Goal: Task Accomplishment & Management: Manage account settings

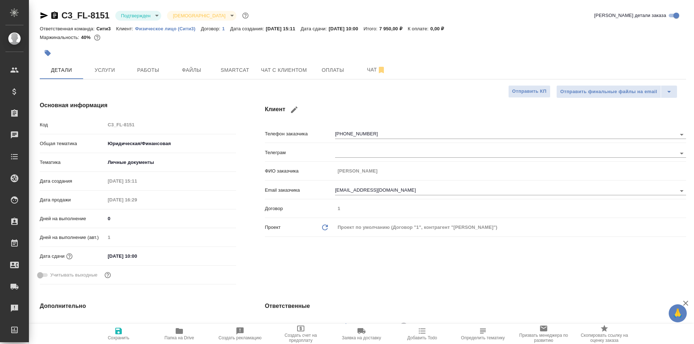
select select "RU"
click at [127, 15] on body "🙏 .cls-1 fill:#fff; AWATERA Galisheva Mariya Клиенты Спецификации Заказы 0 Чаты…" at bounding box center [347, 172] width 694 height 344
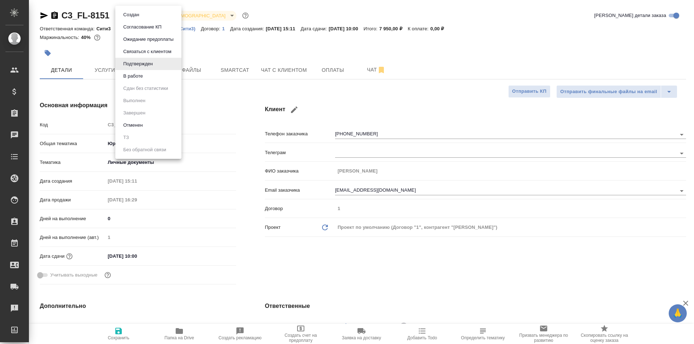
click at [159, 76] on li "В работе" at bounding box center [148, 76] width 66 height 12
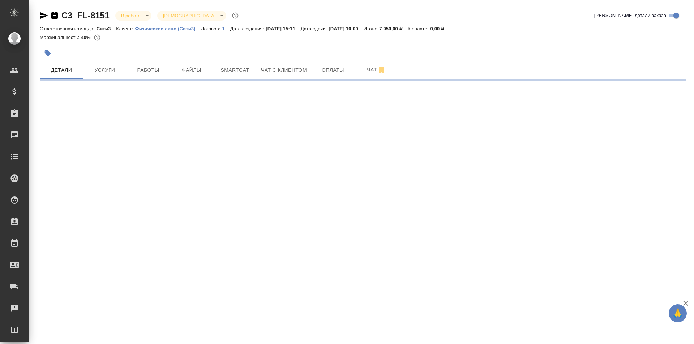
click at [147, 14] on body "🙏 .cls-1 fill:#fff; AWATERA Galisheva Mariya Клиенты Спецификации Заказы 0 Чаты…" at bounding box center [347, 172] width 694 height 344
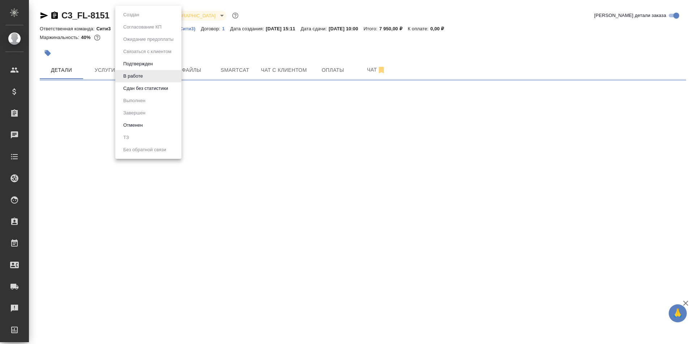
click at [168, 88] on button "Сдан без статистики" at bounding box center [145, 89] width 49 height 8
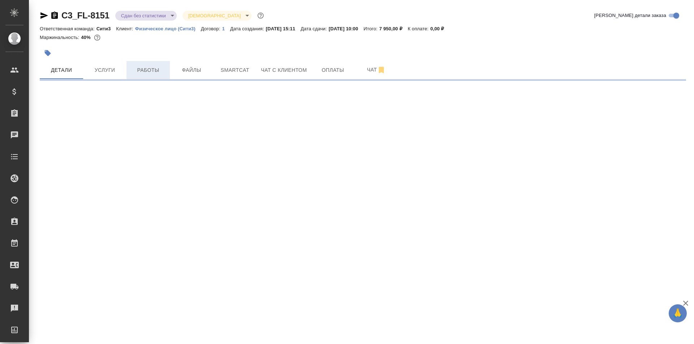
click at [156, 68] on span "Работы" at bounding box center [148, 70] width 35 height 9
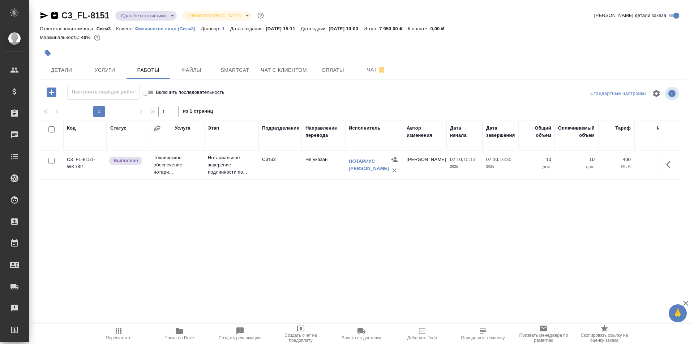
click at [265, 170] on td "Сити3" at bounding box center [279, 165] width 43 height 25
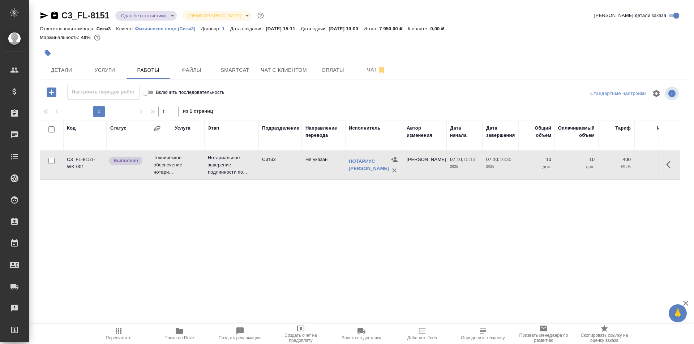
click at [265, 170] on td "Сити3" at bounding box center [279, 165] width 43 height 25
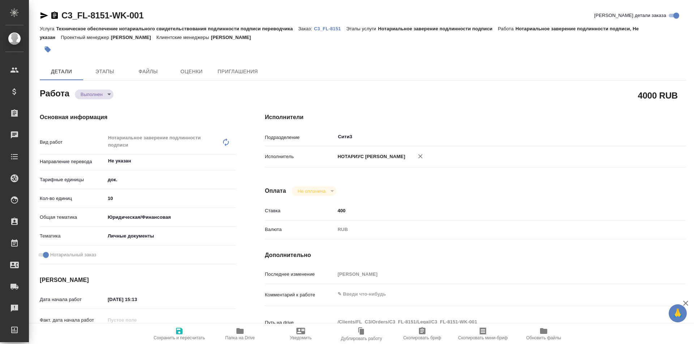
type textarea "x"
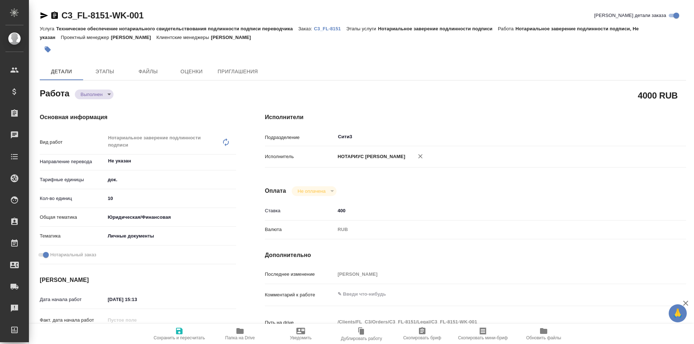
type textarea "x"
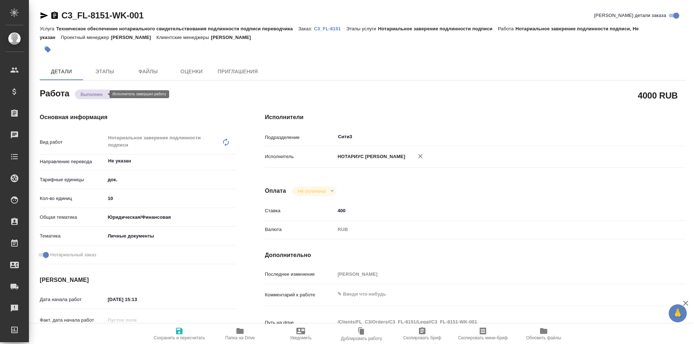
click at [92, 95] on body "🙏 .cls-1 fill:#fff; AWATERA Galisheva Mariya Клиенты Спецификации Заказы Чаты T…" at bounding box center [347, 172] width 694 height 344
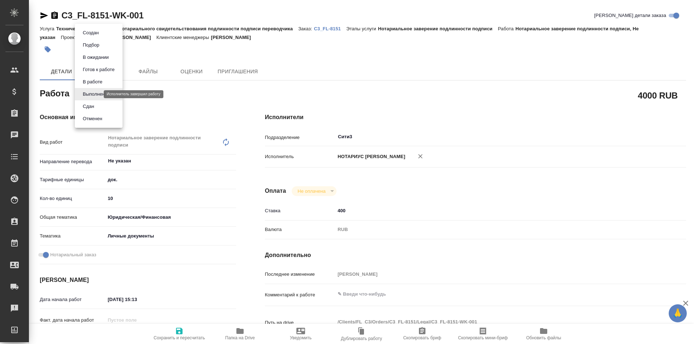
type textarea "x"
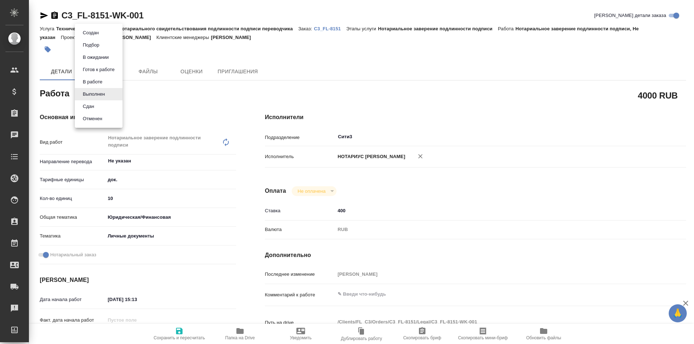
type textarea "x"
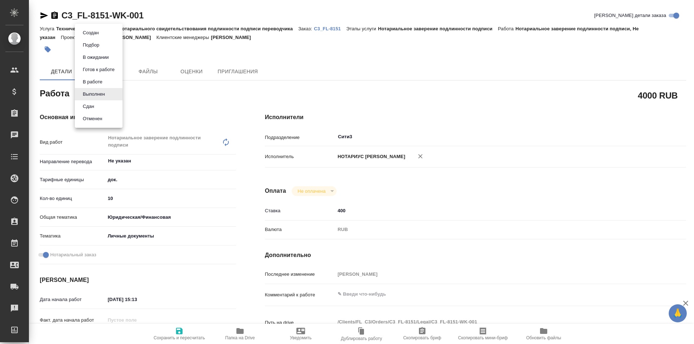
click at [109, 111] on li "Сдан" at bounding box center [99, 106] width 48 height 12
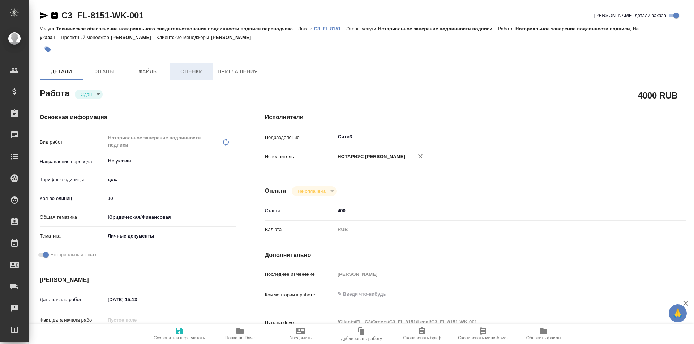
type textarea "x"
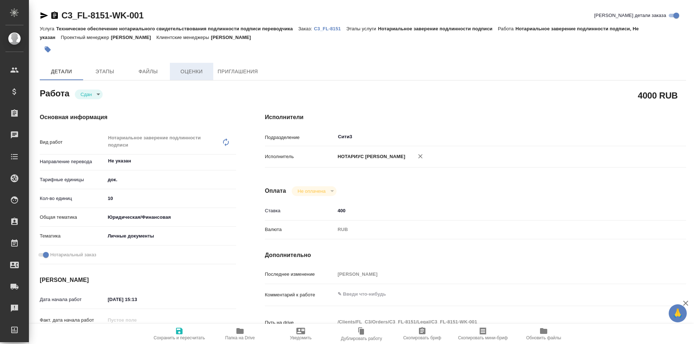
type textarea "x"
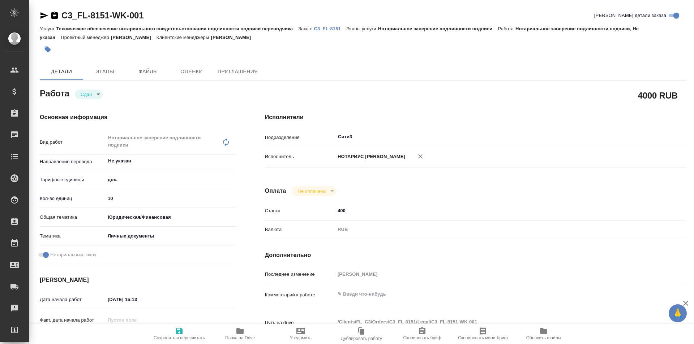
type textarea "x"
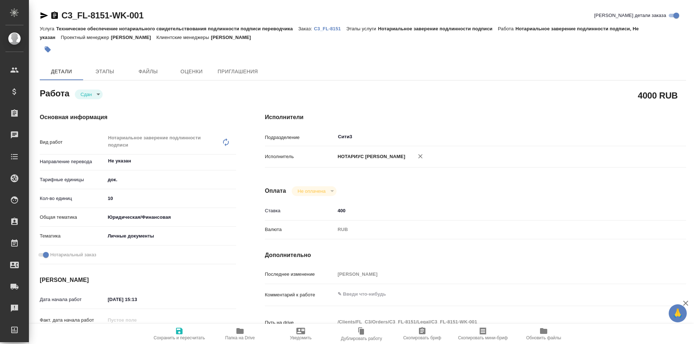
type textarea "x"
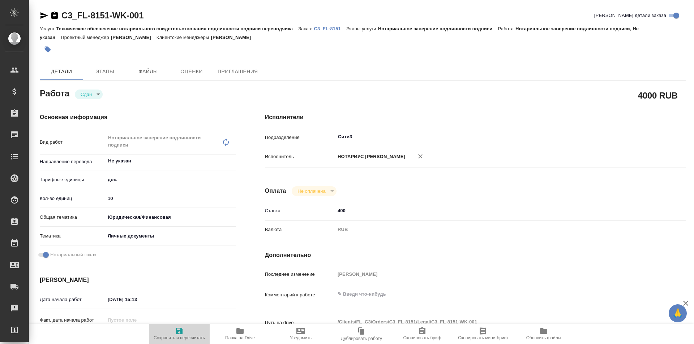
click at [168, 333] on span "Сохранить и пересчитать" at bounding box center [179, 334] width 52 height 14
type textarea "x"
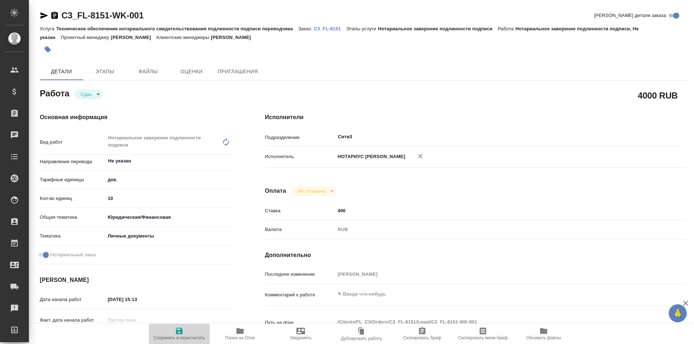
type textarea "x"
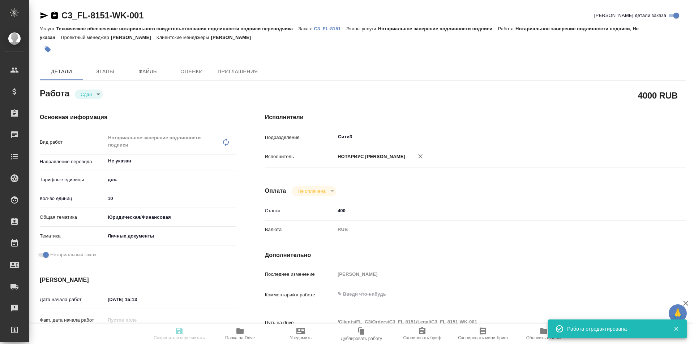
type textarea "x"
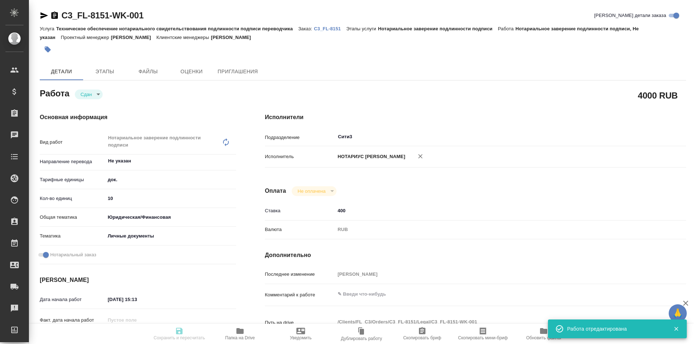
type textarea "x"
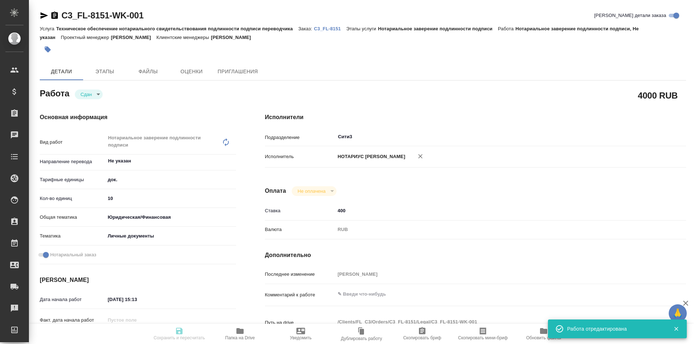
type input "closed"
type textarea "Нотариальное заверение подлинности подписи"
type textarea "x"
type input "Не указан"
type input "5a8b1489cc6b4906c91bfd8b"
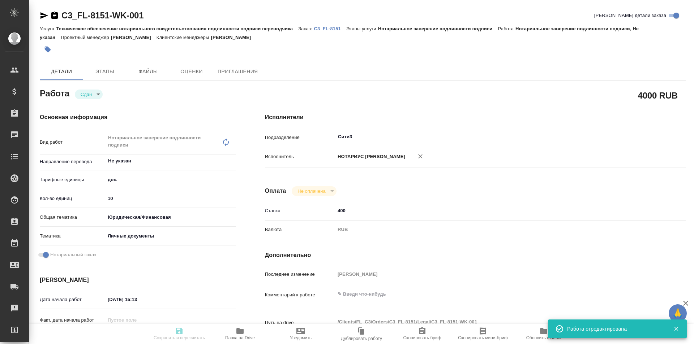
type input "10"
type input "yr-fn"
type input "5a8b8b956a9677013d343cfe"
checkbox input "true"
type input "07.10.2025 15:13"
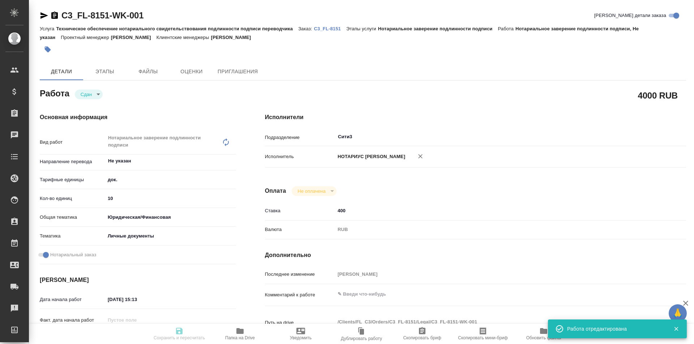
type input "07.10.2025 16:30"
type input "07.10.2025 16:31"
type input "07.10.2025 17:00"
type input "Сити3"
type input "notPayed"
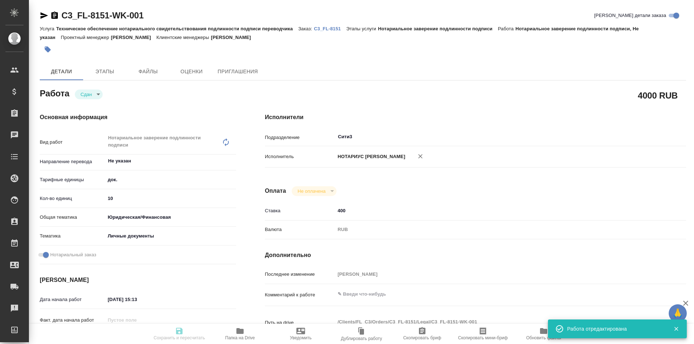
type input "400"
type input "RUB"
type input "[PERSON_NAME]"
type textarea "x"
type textarea "/Clients/FL_C3/Orders/C3_FL-8151/Legal/C3_FL-8151-WK-001"
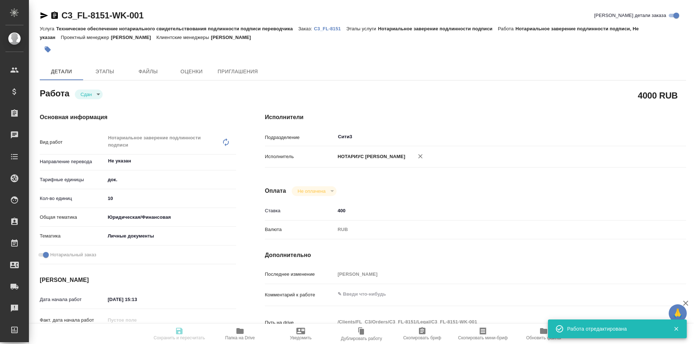
type textarea "x"
type input "C3_FL-8151"
type input "Техническое обеспечение нотариального свидетельствования подлинности подписи пе…"
type input "Нотариальное заверение подлинности подписи"
type input "[PERSON_NAME]"
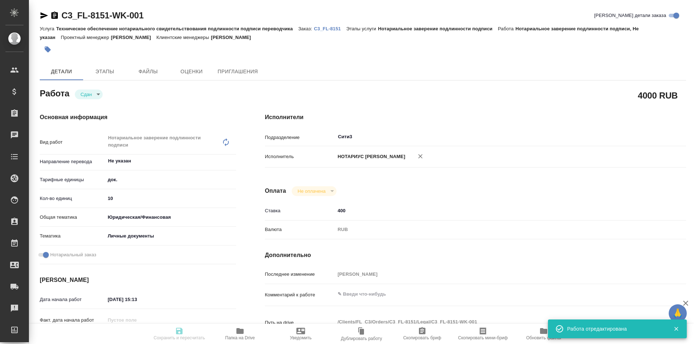
type input "/Clients/FL_C3/Orders/C3_FL-8151"
type textarea "x"
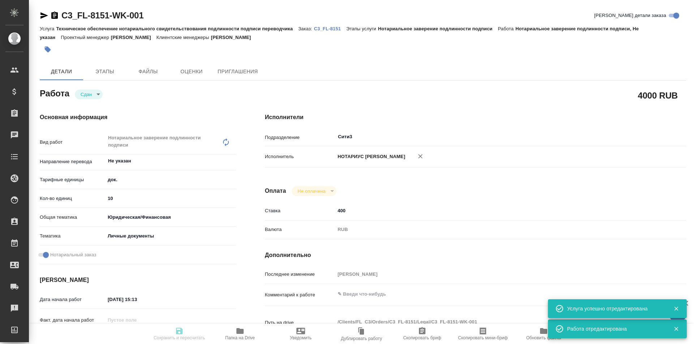
type textarea "x"
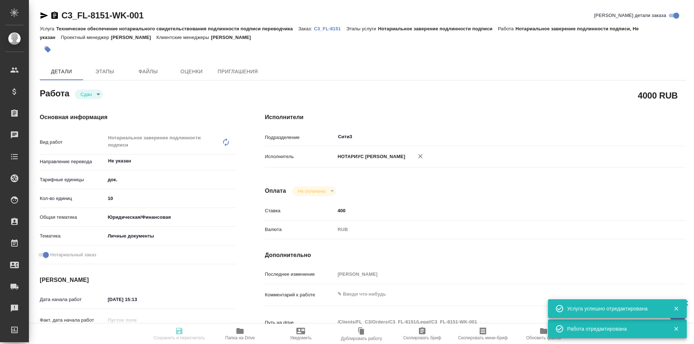
type textarea "x"
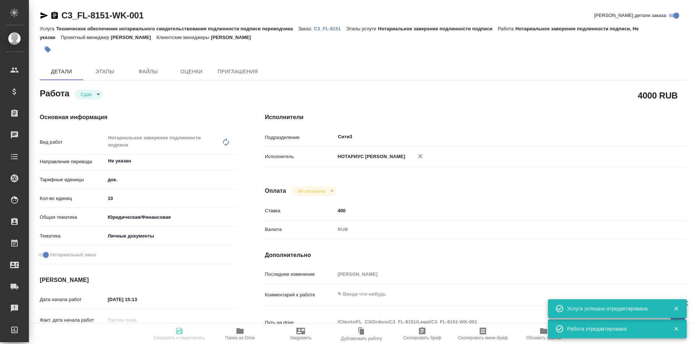
type textarea "x"
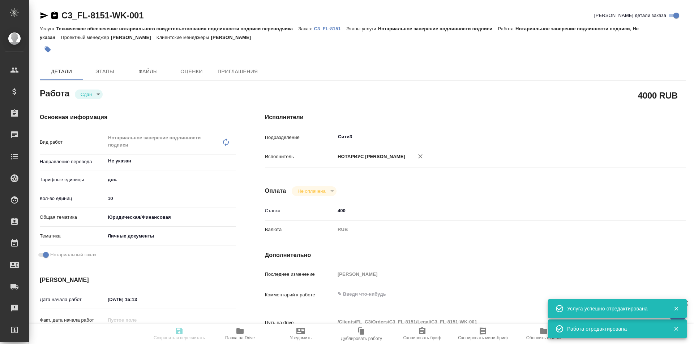
type textarea "x"
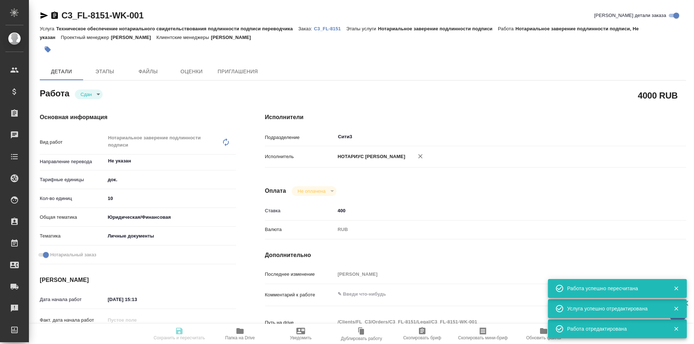
type input "closed"
type textarea "Нотариальное заверение подлинности подписи"
type textarea "x"
type input "Не указан"
type input "5a8b1489cc6b4906c91bfd8b"
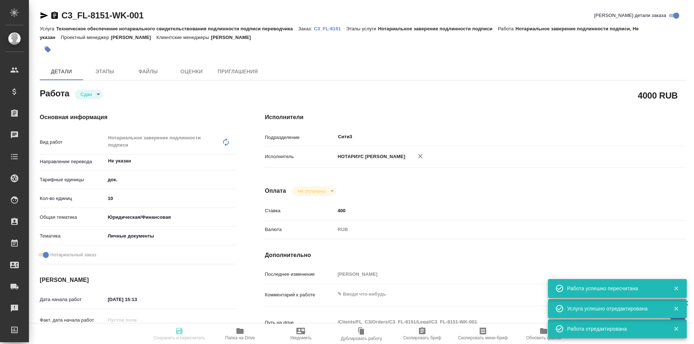
type input "10"
type input "yr-fn"
type input "5a8b8b956a9677013d343cfe"
checkbox input "true"
type input "07.10.2025 15:13"
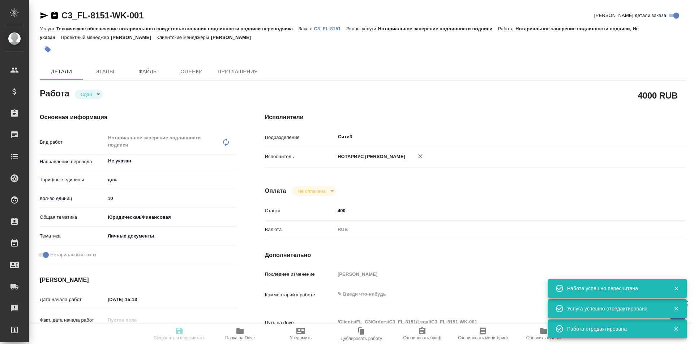
type input "07.10.2025 16:30"
type input "07.10.2025 16:31"
type input "07.10.2025 17:00"
type input "Сити3"
type input "notPayed"
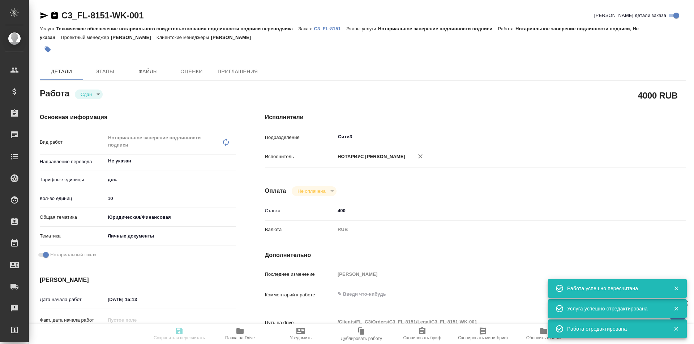
type input "400"
type input "RUB"
type input "[PERSON_NAME]"
type textarea "x"
type textarea "/Clients/FL_C3/Orders/C3_FL-8151/Legal/C3_FL-8151-WK-001"
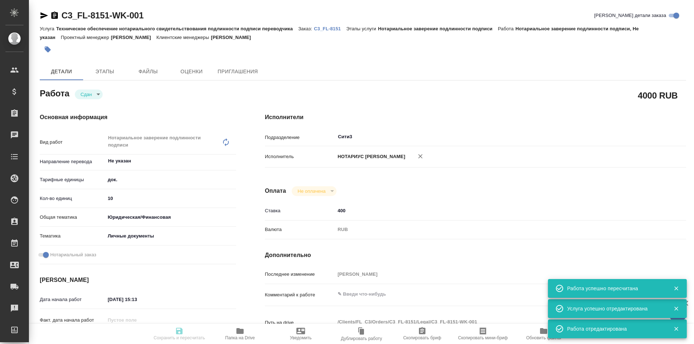
type textarea "x"
type input "C3_FL-8151"
type input "Техническое обеспечение нотариального свидетельствования подлинности подписи пе…"
type input "Нотариальное заверение подлинности подписи"
type input "[PERSON_NAME]"
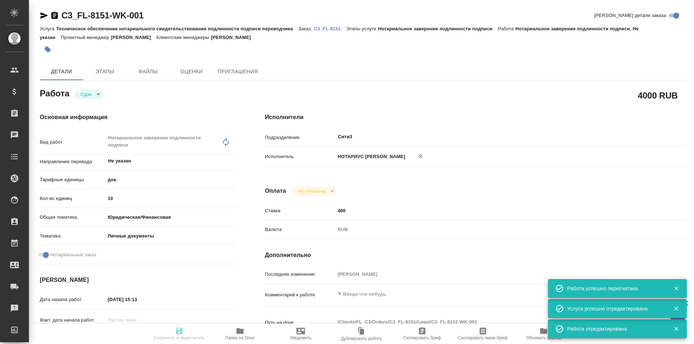
type input "/Clients/FL_C3/Orders/C3_FL-8151"
type textarea "x"
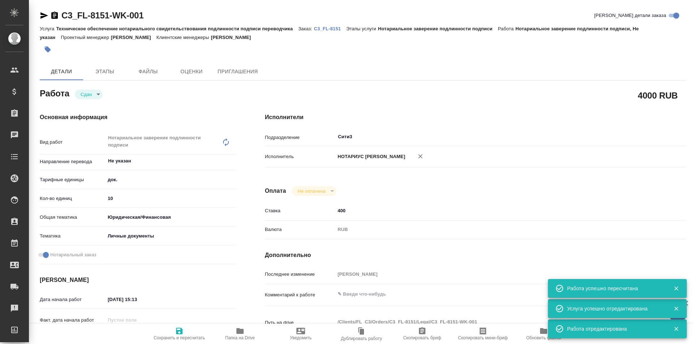
type textarea "x"
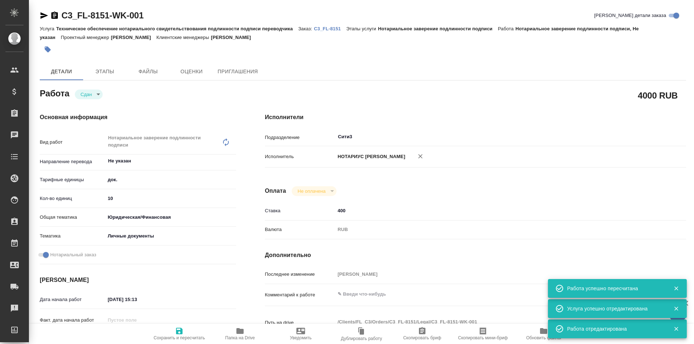
type textarea "x"
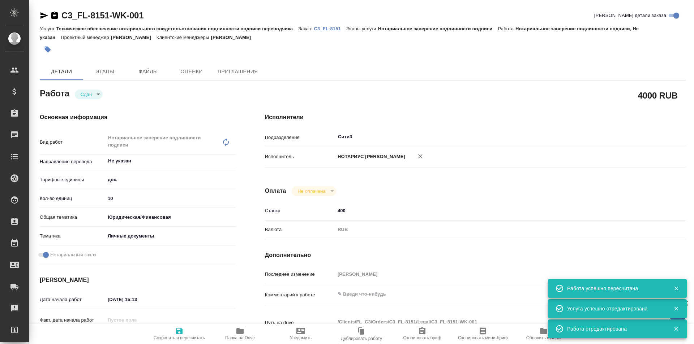
type textarea "x"
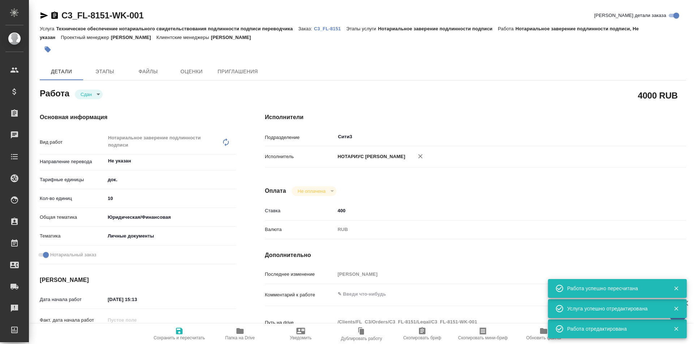
type textarea "x"
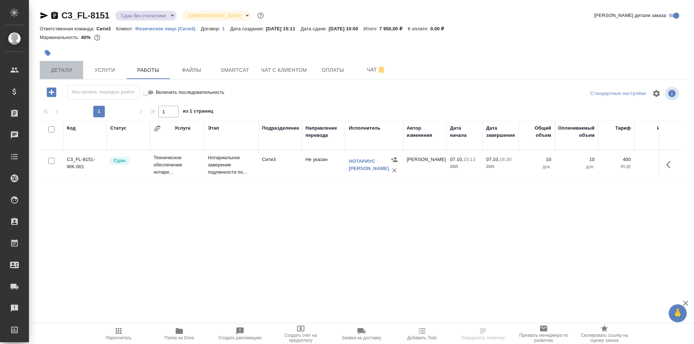
click at [74, 67] on span "Детали" at bounding box center [61, 70] width 35 height 9
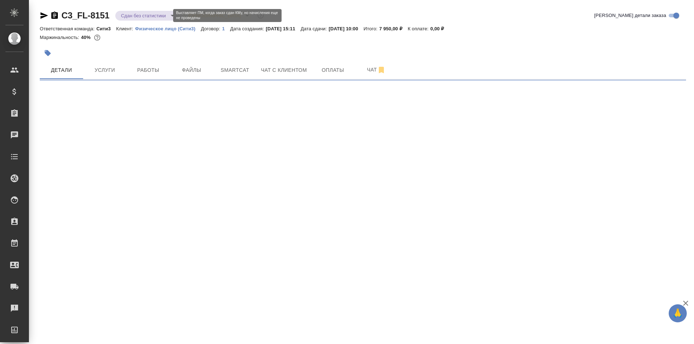
click at [168, 13] on body "🙏 .cls-1 fill:#fff; AWATERA Galisheva Mariya Клиенты Спецификации Заказы Чаты T…" at bounding box center [347, 172] width 694 height 344
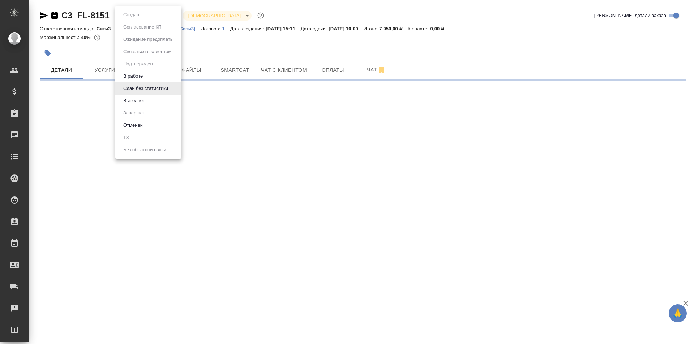
select select "RU"
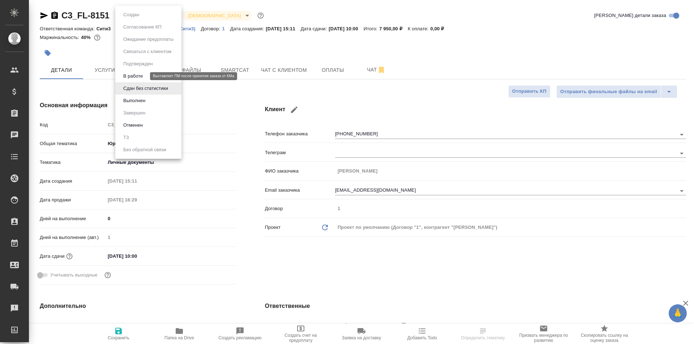
type textarea "x"
click at [158, 102] on li "Выполнен" at bounding box center [148, 101] width 66 height 12
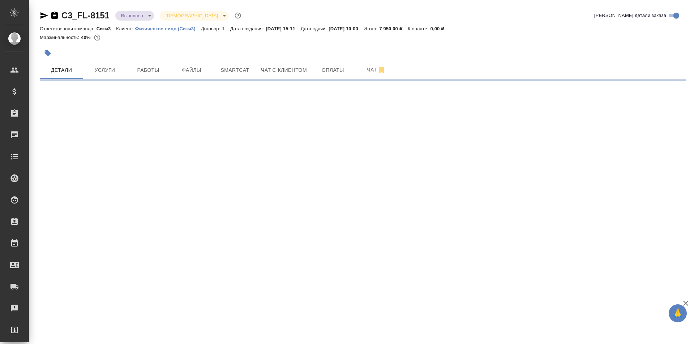
select select "RU"
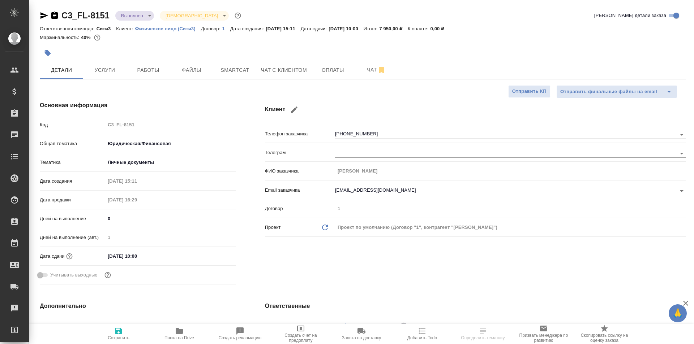
type textarea "x"
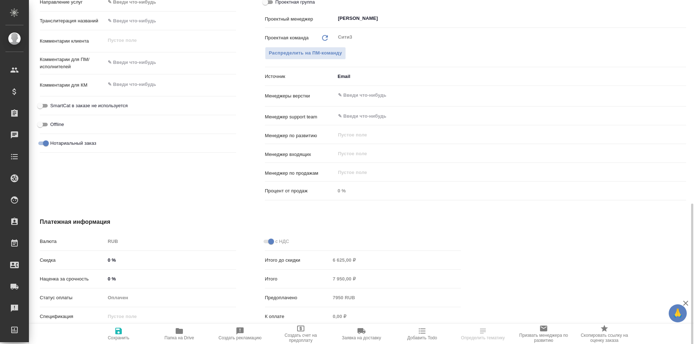
scroll to position [383, 0]
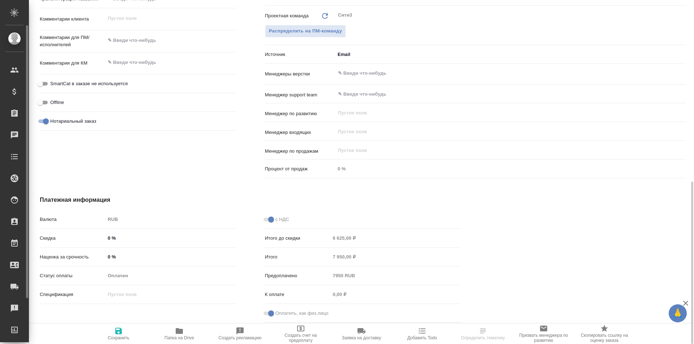
type textarea "x"
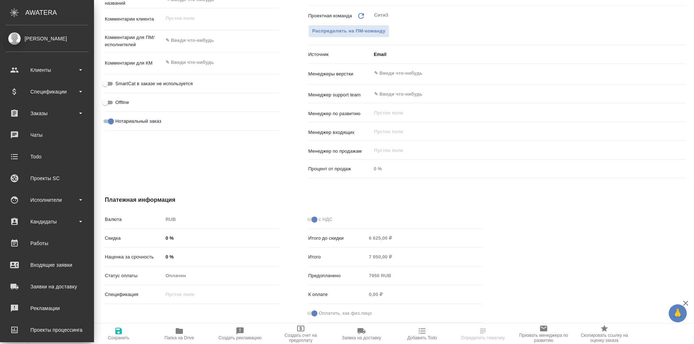
type textarea "x"
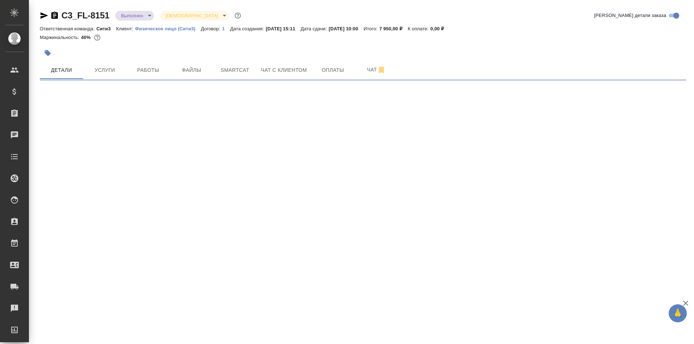
select select "RU"
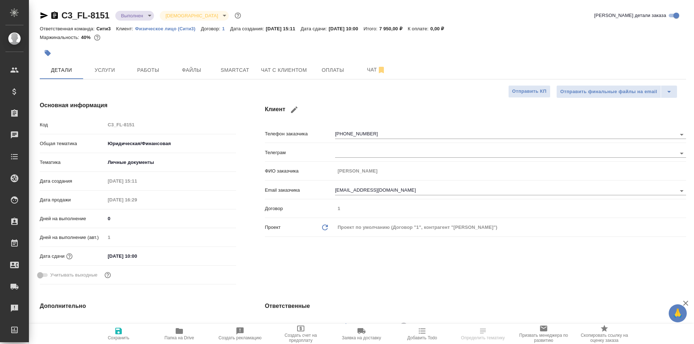
type textarea "x"
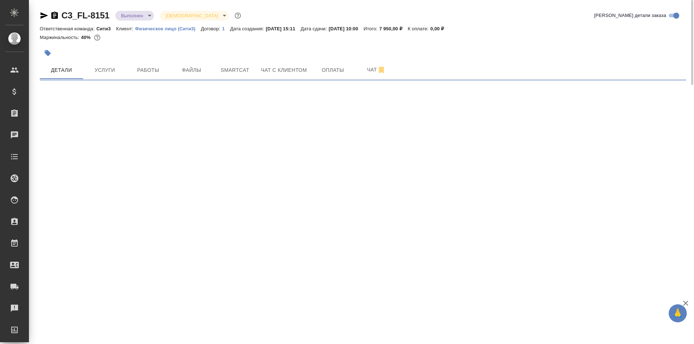
select select "RU"
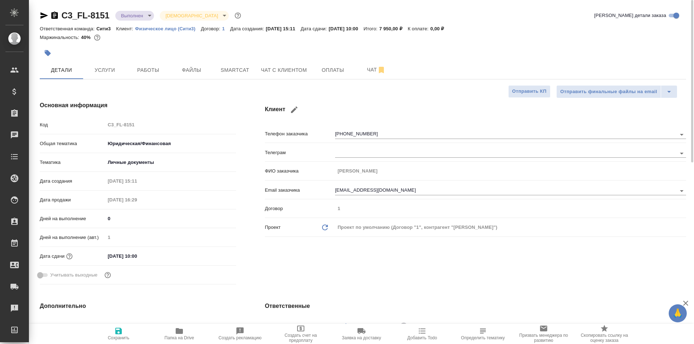
type textarea "x"
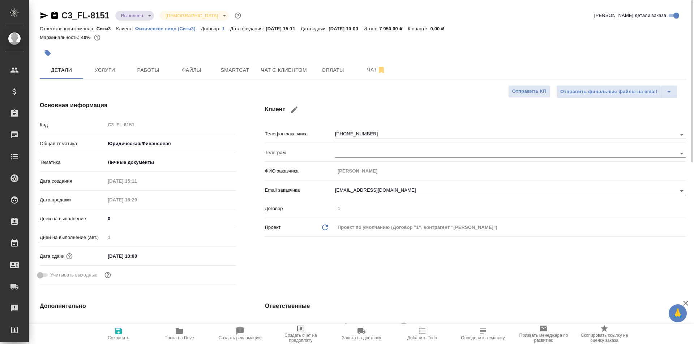
type textarea "x"
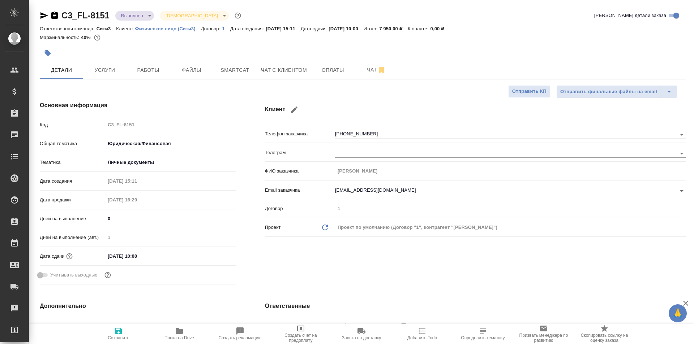
type textarea "x"
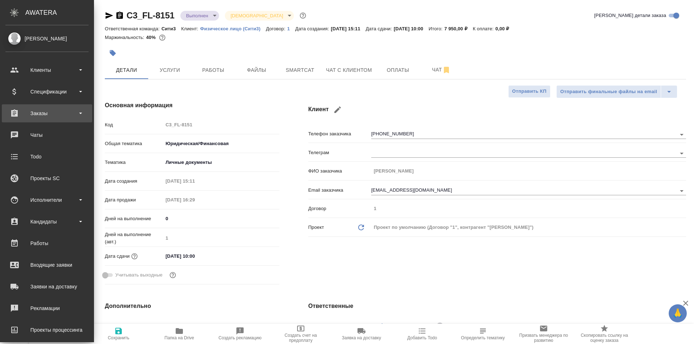
click at [35, 112] on div "Заказы" at bounding box center [46, 113] width 83 height 11
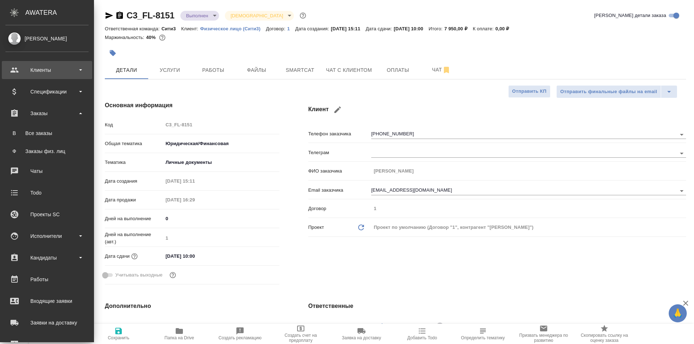
click at [43, 76] on div "Клиенты" at bounding box center [47, 70] width 90 height 18
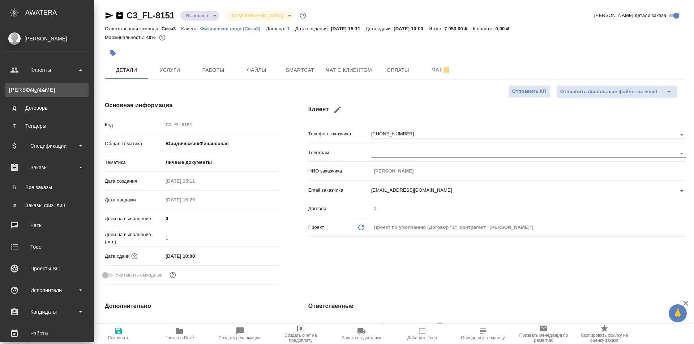
click at [41, 87] on div "Клиенты" at bounding box center [47, 89] width 76 height 7
type textarea "x"
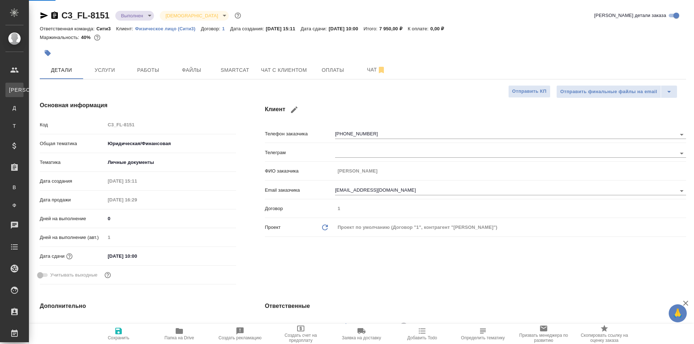
select select "RU"
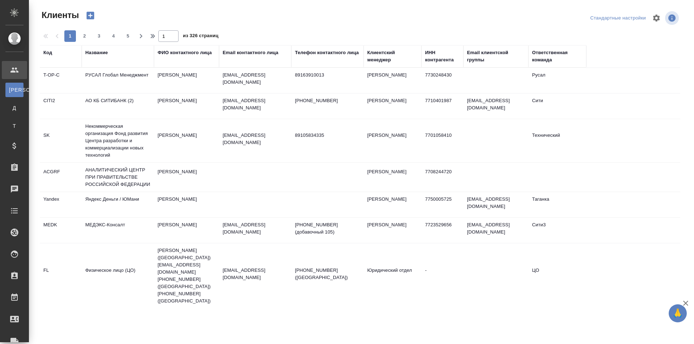
click at [100, 54] on div "Название" at bounding box center [96, 52] width 22 height 7
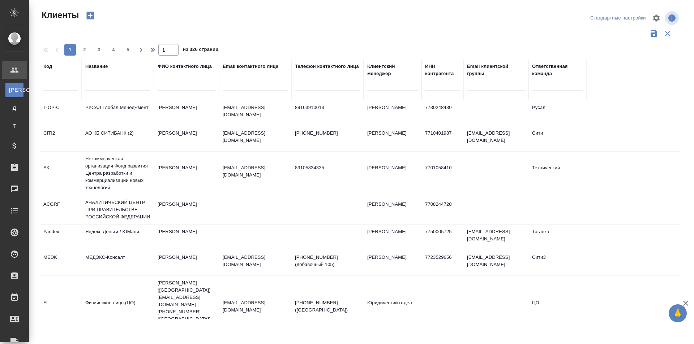
click at [107, 89] on input "text" at bounding box center [117, 86] width 65 height 9
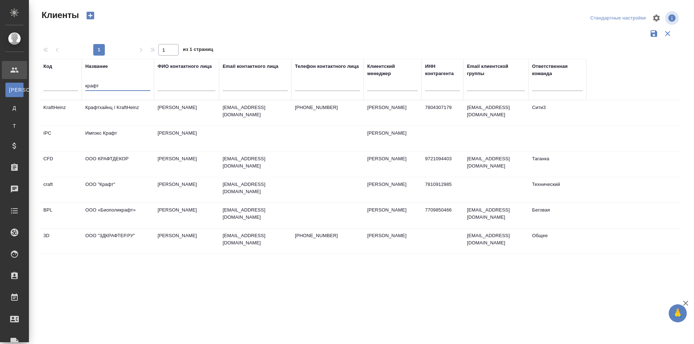
type input "крафт"
click at [110, 109] on td "Крафтхайнц / KraftHeinz" at bounding box center [118, 112] width 72 height 25
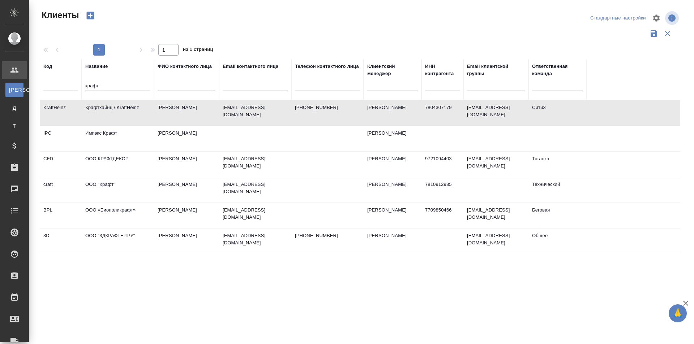
click at [110, 109] on td "Крафтхайнц / KraftHeinz" at bounding box center [118, 112] width 72 height 25
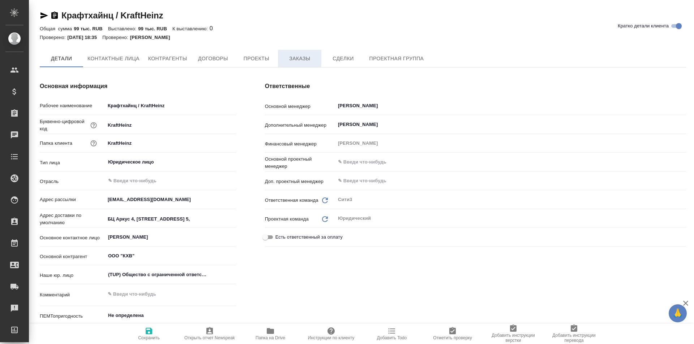
click at [308, 61] on span "Заказы" at bounding box center [299, 58] width 35 height 9
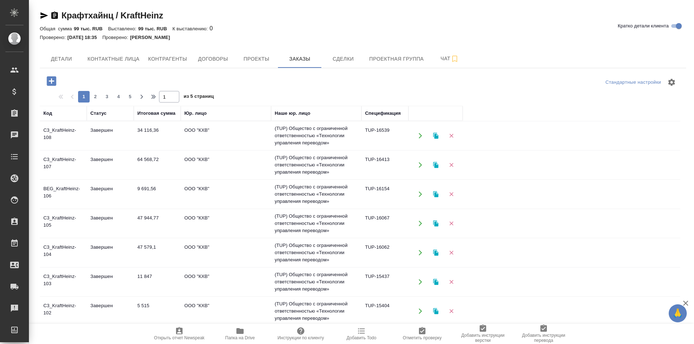
click at [55, 81] on icon "button" at bounding box center [51, 80] width 9 height 9
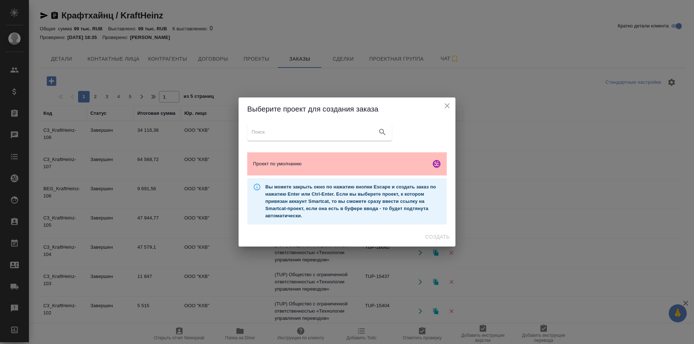
click at [273, 156] on div "Проект по умолчанию" at bounding box center [347, 164] width 200 height 23
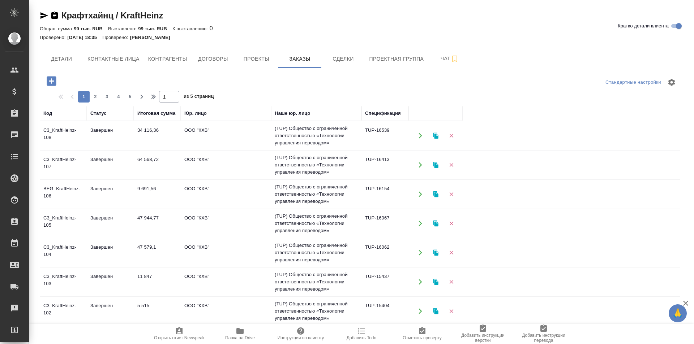
click at [53, 81] on icon "button" at bounding box center [51, 80] width 9 height 9
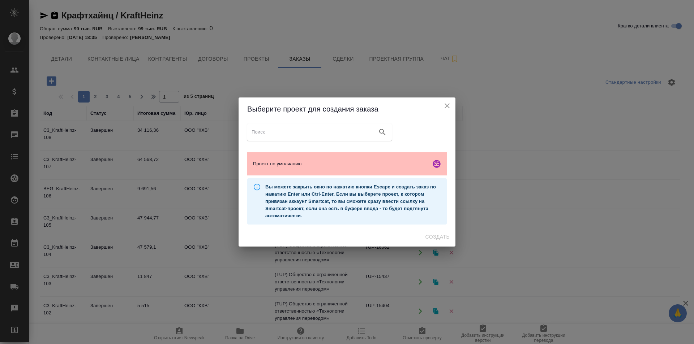
click at [353, 161] on span "Проект по умолчанию" at bounding box center [340, 163] width 175 height 7
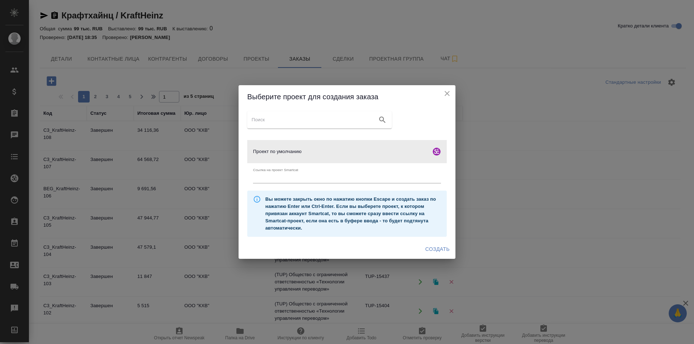
click at [437, 245] on span "Создать" at bounding box center [437, 249] width 24 height 9
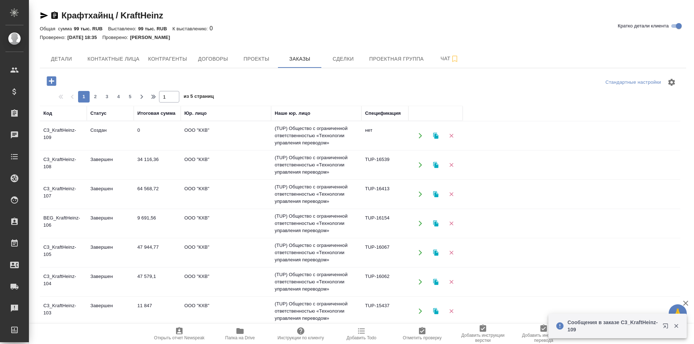
click at [240, 331] on icon "button" at bounding box center [239, 332] width 7 height 6
click at [44, 14] on icon "button" at bounding box center [44, 15] width 8 height 7
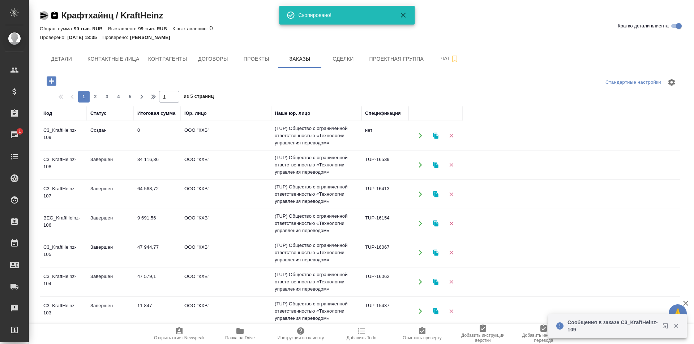
click at [44, 14] on icon "button" at bounding box center [44, 15] width 8 height 7
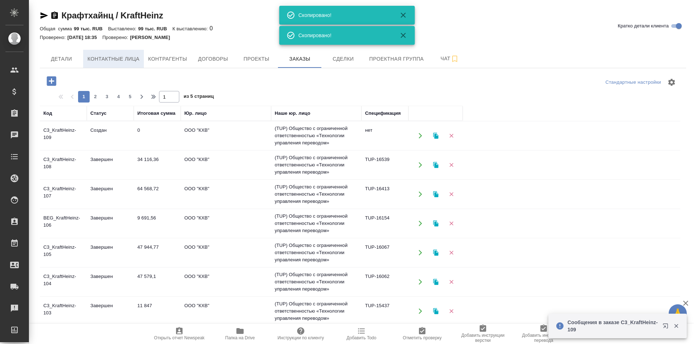
click at [105, 64] on button "Контактные лица" at bounding box center [113, 59] width 61 height 18
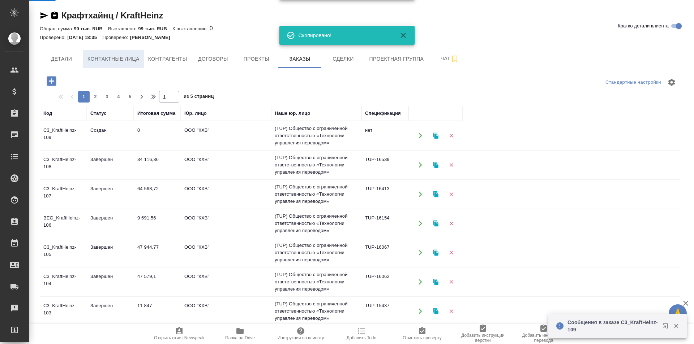
select select "RU"
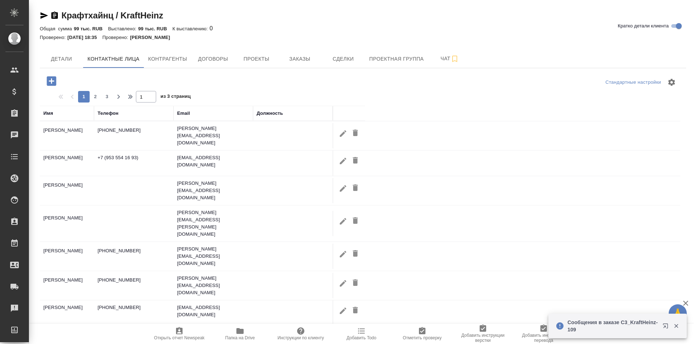
click at [48, 83] on icon "button" at bounding box center [51, 80] width 9 height 9
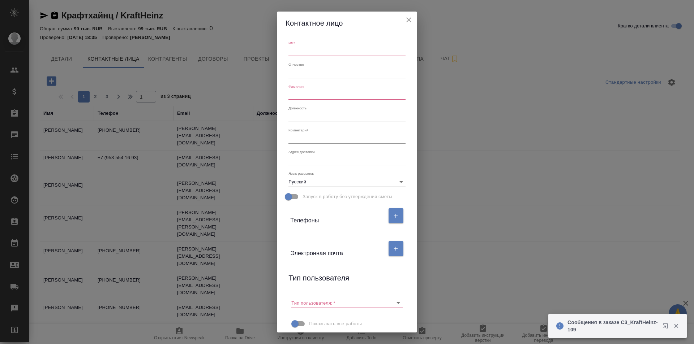
click at [304, 52] on input "text" at bounding box center [346, 51] width 117 height 10
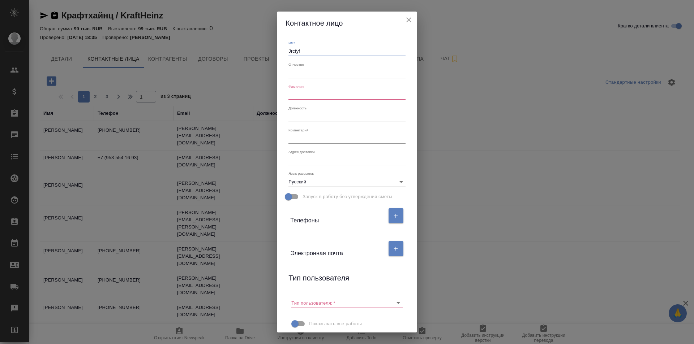
drag, startPoint x: 303, startPoint y: 52, endPoint x: 282, endPoint y: 49, distance: 22.0
click at [282, 49] on div "Имя Jrcfyf Отчество Фамилия Должность Коментарий x Адрес доставки x Язык рассыл…" at bounding box center [347, 184] width 140 height 298
click at [286, 51] on div "Имя оксана" at bounding box center [347, 49] width 123 height 22
type input "Оксана"
click at [290, 93] on input "text" at bounding box center [346, 95] width 117 height 10
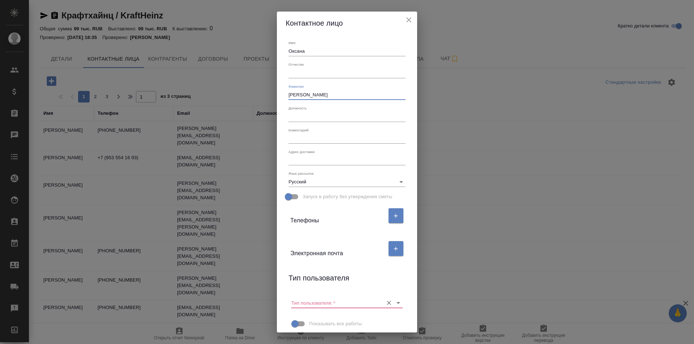
type input "Умникова"
click at [344, 302] on input "Тип пользователя:   *" at bounding box center [335, 303] width 88 height 10
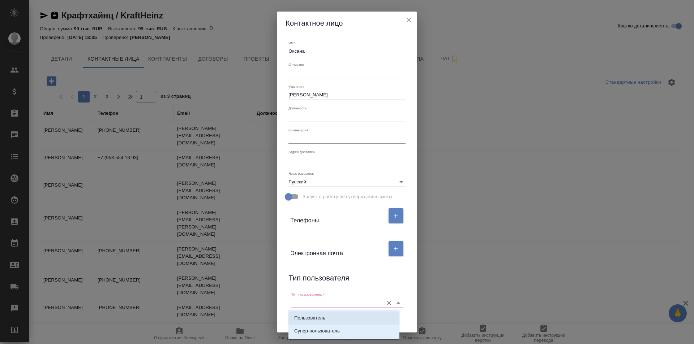
click at [327, 314] on li "Пользователь" at bounding box center [343, 318] width 111 height 13
type input "Пользователь"
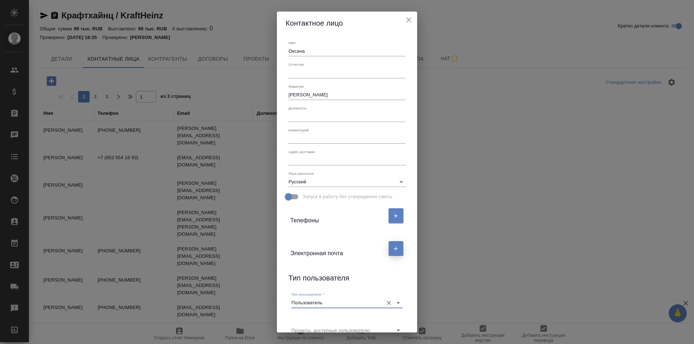
click at [393, 244] on button "button" at bounding box center [396, 248] width 15 height 15
click at [316, 275] on input "text" at bounding box center [320, 277] width 61 height 10
paste input "oksana.umnikova@kraftheinz.com"
type input "oksana.umnikova@kraftheinz.com"
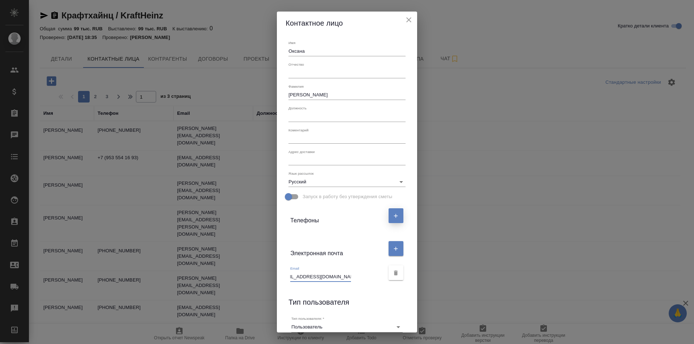
click at [393, 221] on button "button" at bounding box center [396, 216] width 15 height 15
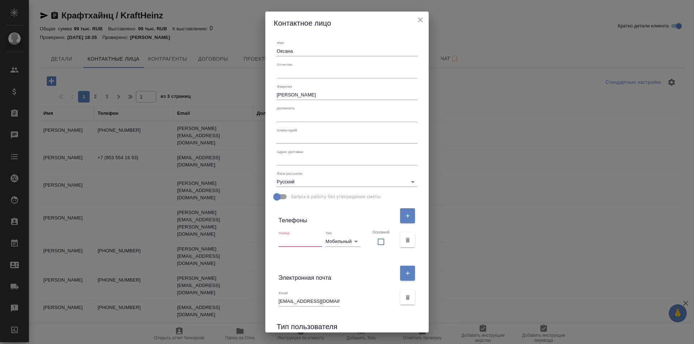
click at [297, 241] on input "text" at bounding box center [300, 242] width 43 height 10
paste input "+7 (931) 383-68-84, +7 (911) 918-29-23"
drag, startPoint x: 322, startPoint y: 240, endPoint x: 310, endPoint y: 243, distance: 13.2
click at [310, 243] on input "+7 (931) 383-68-84, +7 (911) 918-29-23" at bounding box center [300, 242] width 43 height 10
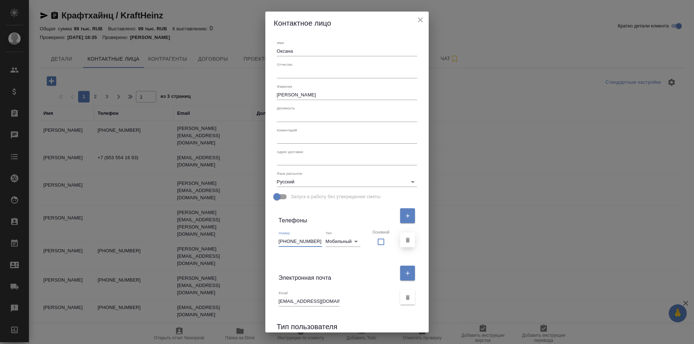
scroll to position [0, 2]
type input "+7 (931) 383-68-84"
click at [404, 272] on icon "button" at bounding box center [407, 273] width 7 height 7
click at [406, 322] on icon "button" at bounding box center [408, 322] width 4 height 5
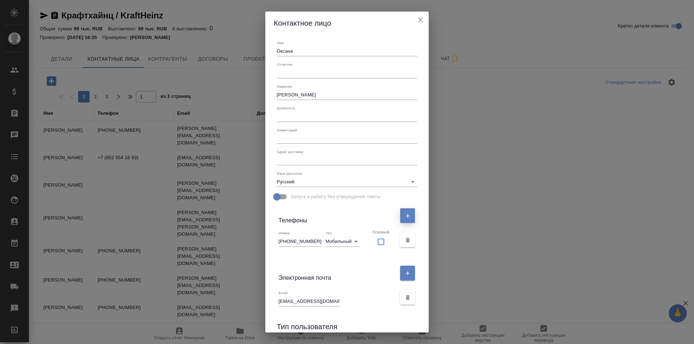
click at [400, 211] on button "button" at bounding box center [407, 216] width 15 height 15
click at [289, 268] on input "text" at bounding box center [300, 266] width 43 height 10
paste input "+7 (911) 918-29-23"
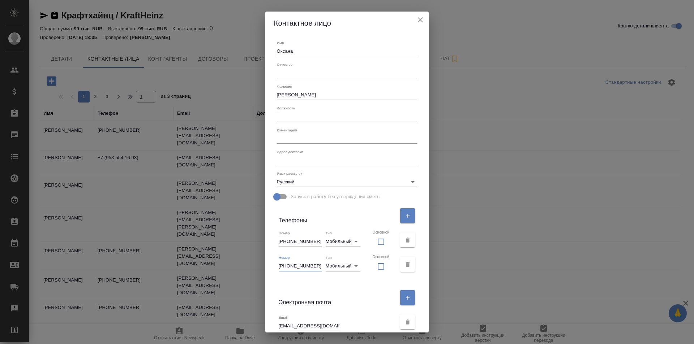
scroll to position [107, 0]
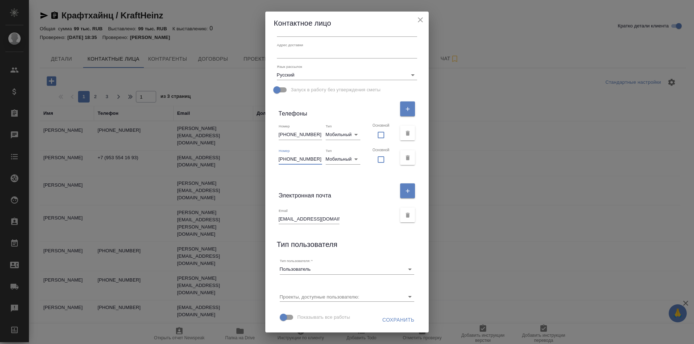
type input "+7 (911) 918-29-23"
click at [382, 319] on span "Сохранить" at bounding box center [398, 320] width 32 height 9
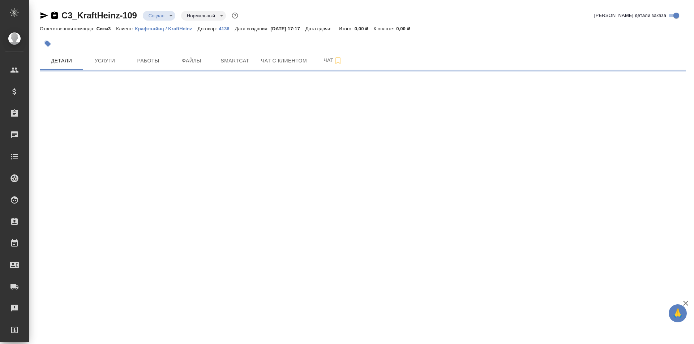
select select "RU"
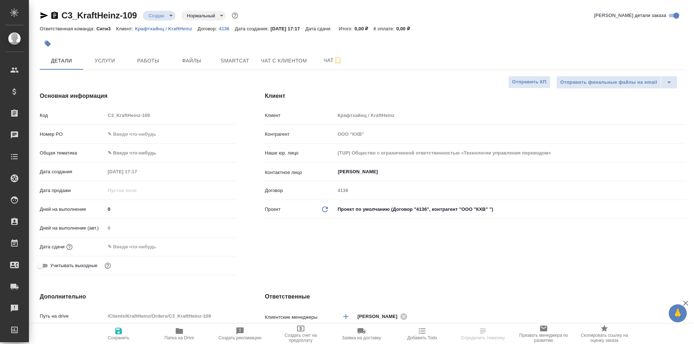
type textarea "x"
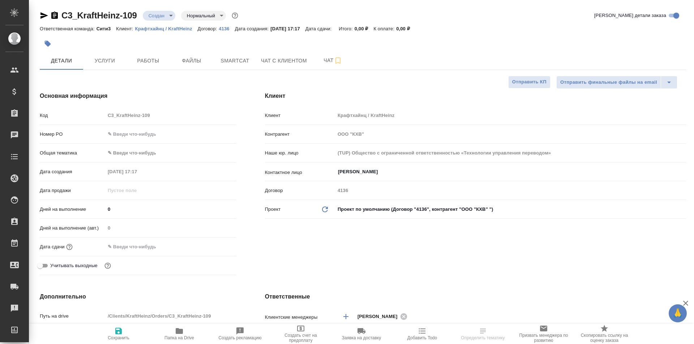
type textarea "x"
click at [197, 63] on span "Файлы" at bounding box center [191, 60] width 35 height 9
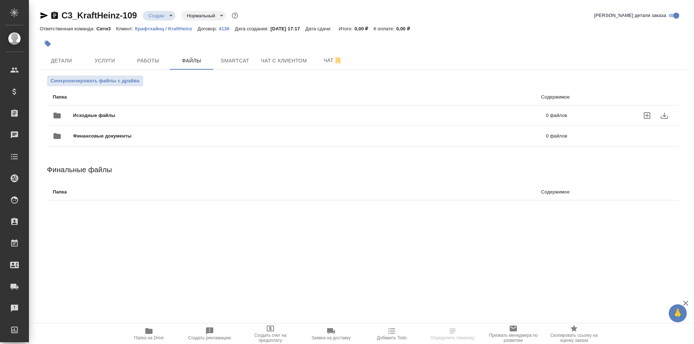
click at [111, 112] on span "Исходные файлы" at bounding box center [202, 115] width 258 height 7
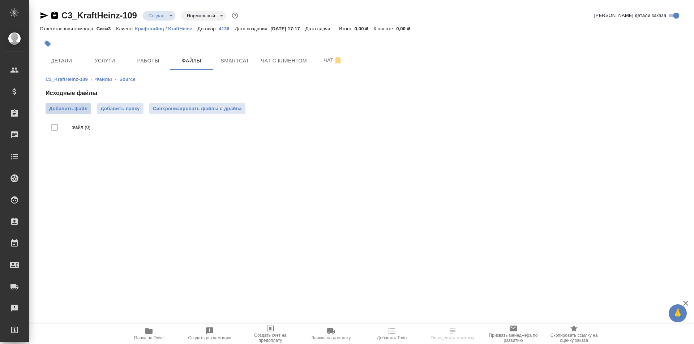
click at [83, 110] on span "Добавить файл" at bounding box center [68, 108] width 38 height 7
click at [0, 0] on input "Добавить файл" at bounding box center [0, 0] width 0 height 0
click at [82, 107] on span "Добавить файл" at bounding box center [68, 108] width 38 height 7
click at [0, 0] on input "Добавить файл" at bounding box center [0, 0] width 0 height 0
click at [62, 64] on span "Детали" at bounding box center [61, 60] width 35 height 9
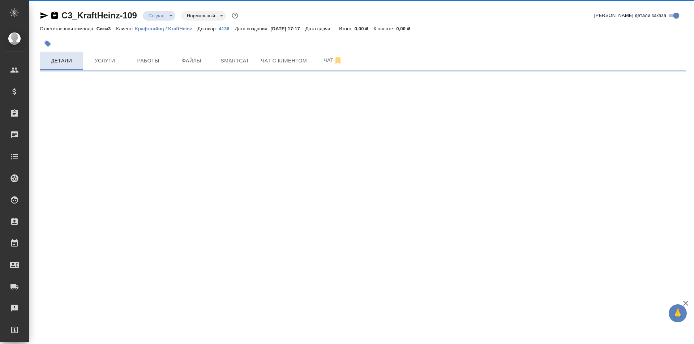
select select "RU"
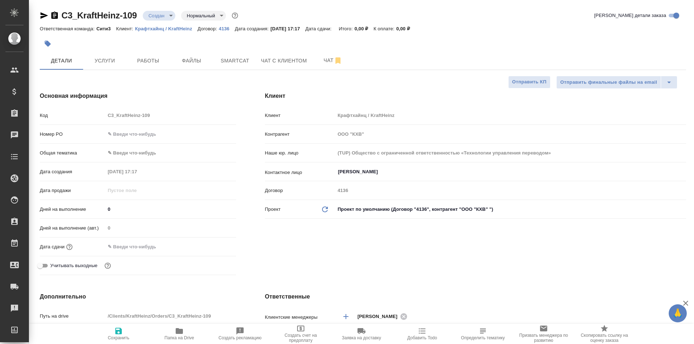
type textarea "x"
click at [124, 156] on body "🙏 .cls-1 fill:#fff; AWATERA Galisheva [PERSON_NAME] Спецификации Заказы 0 Чаты …" at bounding box center [347, 172] width 694 height 344
click at [137, 226] on li "Юридическая/Финансовая" at bounding box center [170, 223] width 131 height 12
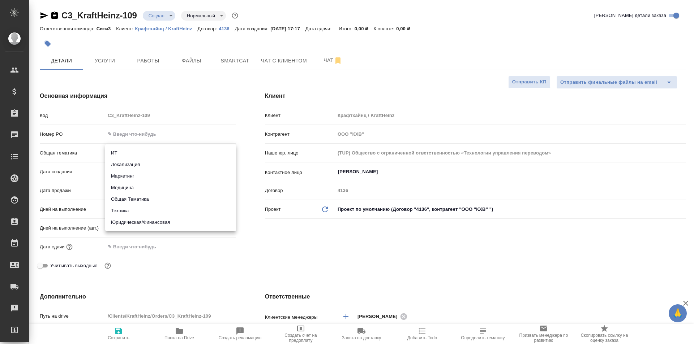
type input "yr-fn"
type textarea "x"
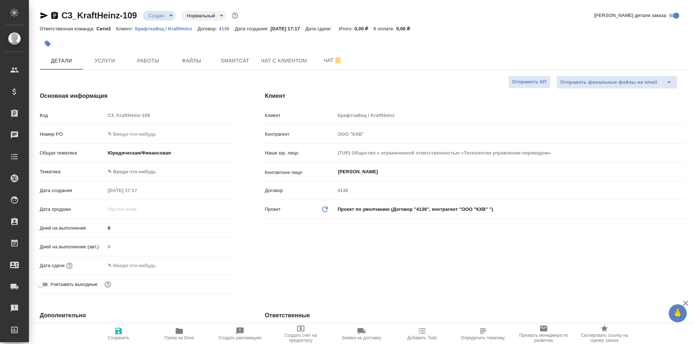
click at [145, 265] on input "text" at bounding box center [136, 266] width 63 height 10
click at [214, 265] on icon "button" at bounding box center [215, 265] width 9 height 9
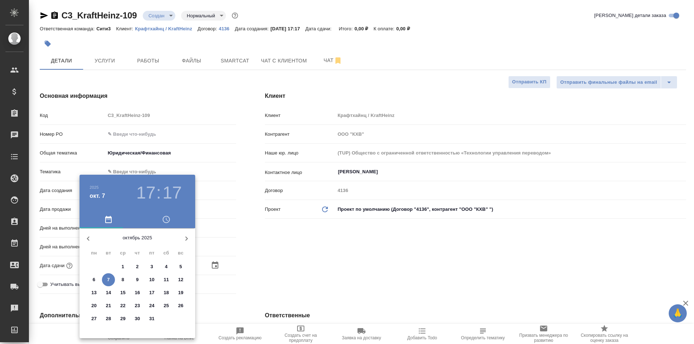
click at [174, 198] on h3 "17" at bounding box center [172, 193] width 19 height 20
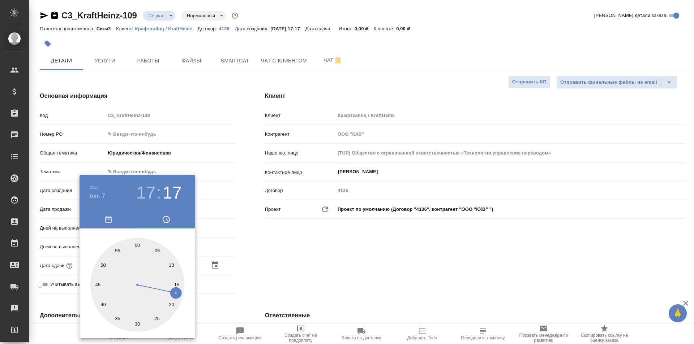
click at [138, 324] on div at bounding box center [137, 285] width 94 height 94
type input "07.10.2025 17:30"
type textarea "x"
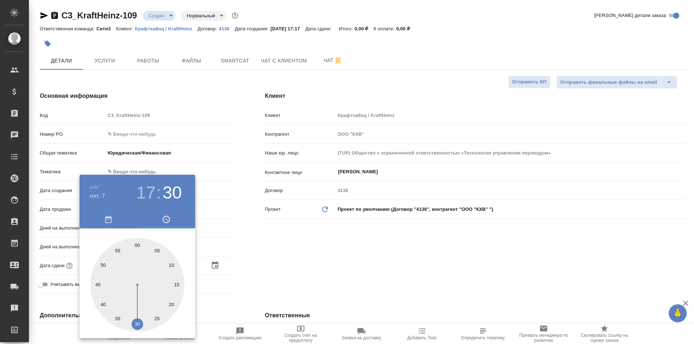
click at [270, 268] on div at bounding box center [347, 172] width 694 height 344
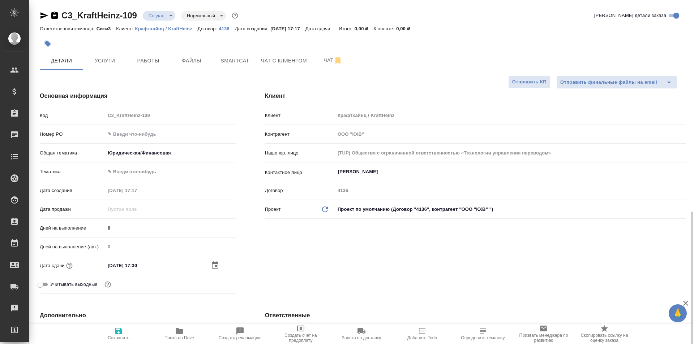
scroll to position [217, 0]
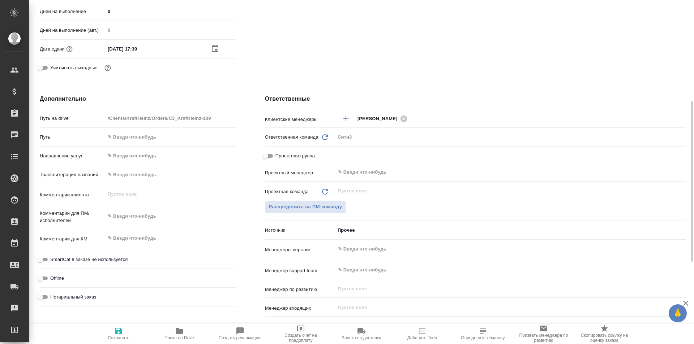
click at [348, 250] on input "text" at bounding box center [498, 249] width 322 height 9
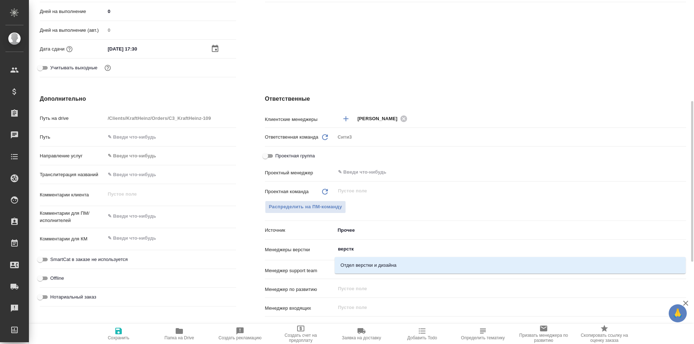
type input "верстки"
click at [374, 267] on li "Отдел верстки и дизайна" at bounding box center [510, 265] width 351 height 13
type textarea "x"
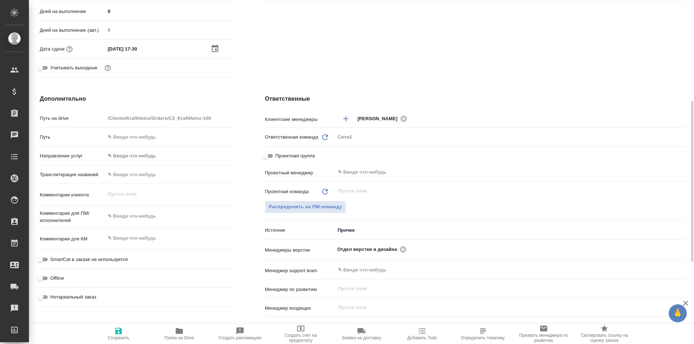
click at [42, 296] on input "Нотариальный заказ" at bounding box center [40, 297] width 26 height 9
checkbox input "true"
type textarea "x"
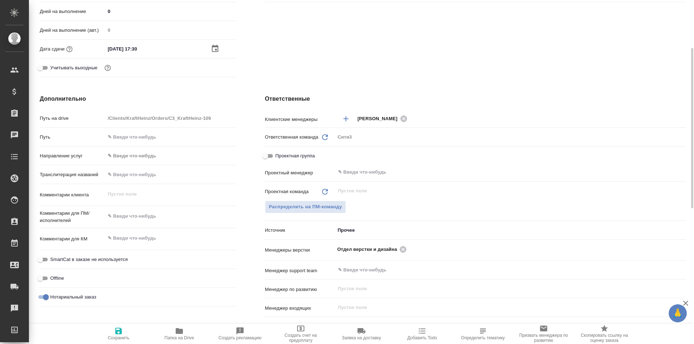
scroll to position [181, 0]
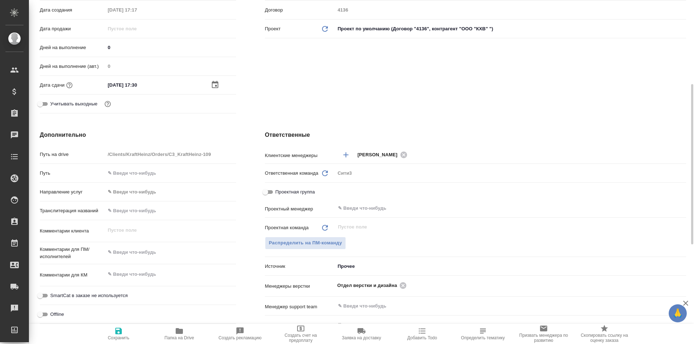
click at [121, 331] on icon "button" at bounding box center [118, 331] width 7 height 7
type textarea "x"
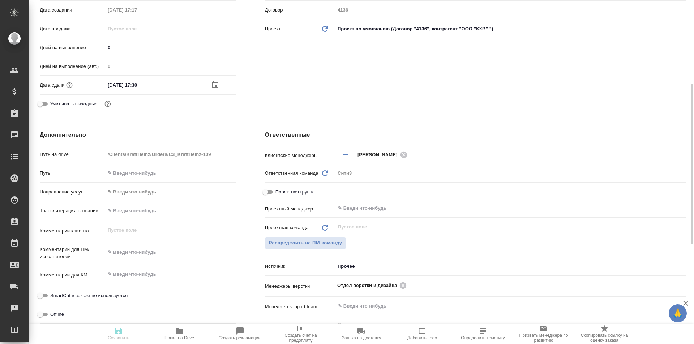
type textarea "x"
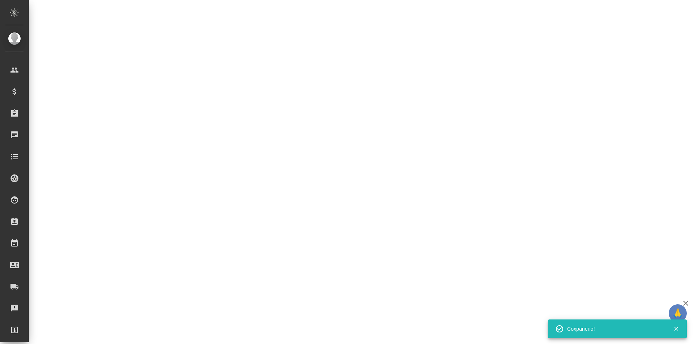
select select "RU"
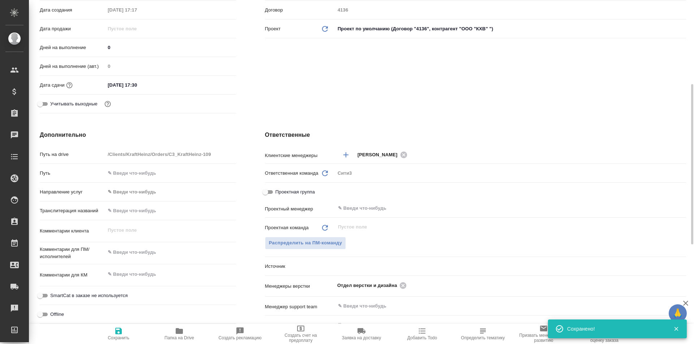
type textarea "x"
click at [353, 268] on body "🙏 .cls-1 fill:#fff; AWATERA Galisheva Mariya Клиенты Спецификации Заказы 0 Чаты…" at bounding box center [347, 172] width 694 height 344
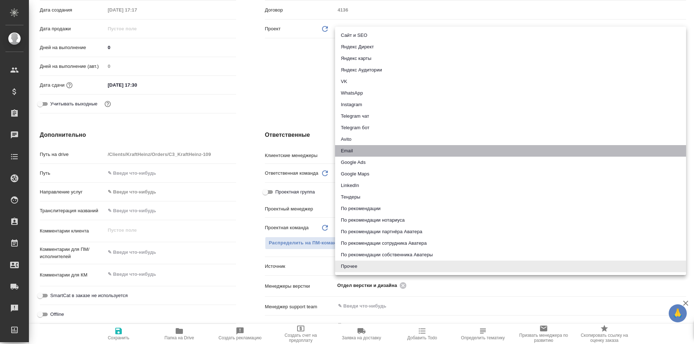
click at [355, 153] on li "Email" at bounding box center [510, 151] width 351 height 12
type textarea "x"
type input "emailAds"
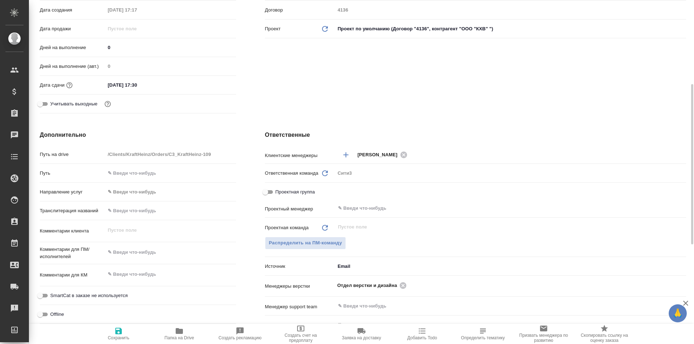
click at [120, 334] on icon "button" at bounding box center [118, 331] width 7 height 7
type textarea "x"
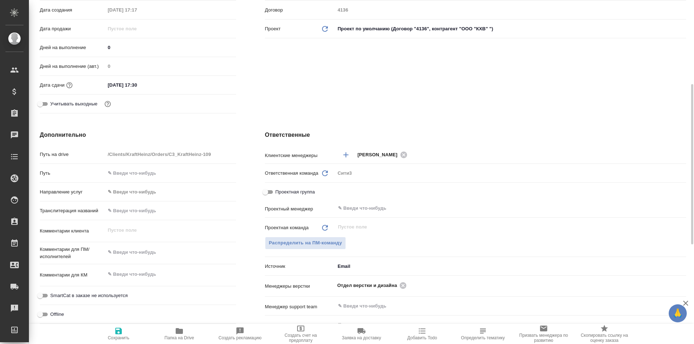
type textarea "x"
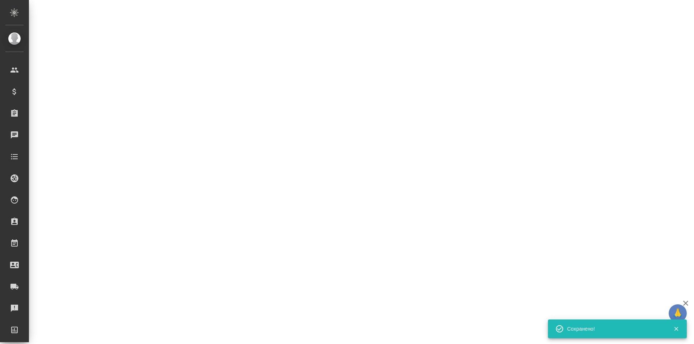
select select "RU"
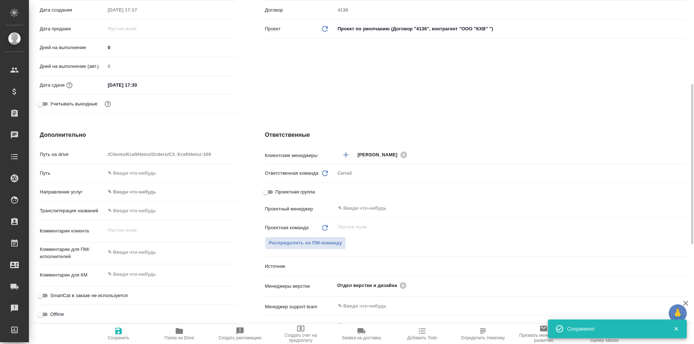
type textarea "x"
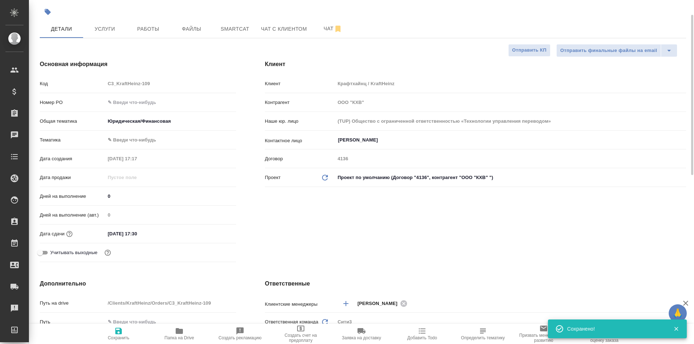
scroll to position [0, 0]
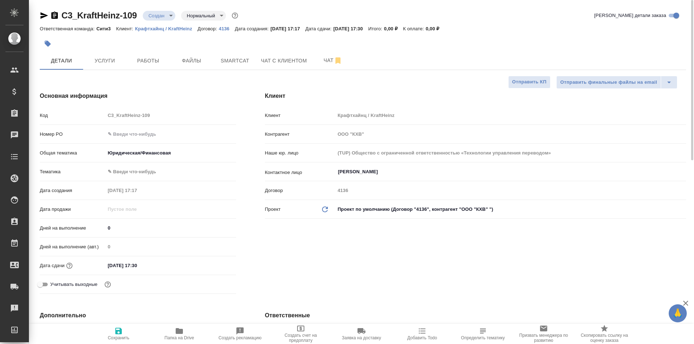
click at [161, 18] on body "🙏 .cls-1 fill:#fff; AWATERA Galisheva Mariya Клиенты Спецификации Заказы 0 Чаты…" at bounding box center [347, 172] width 694 height 344
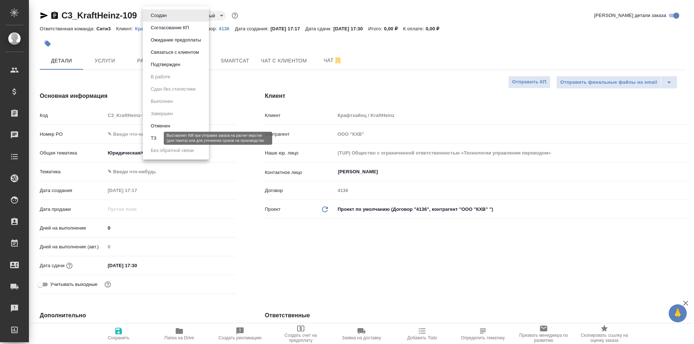
click at [156, 140] on button "ТЗ" at bounding box center [154, 138] width 10 height 8
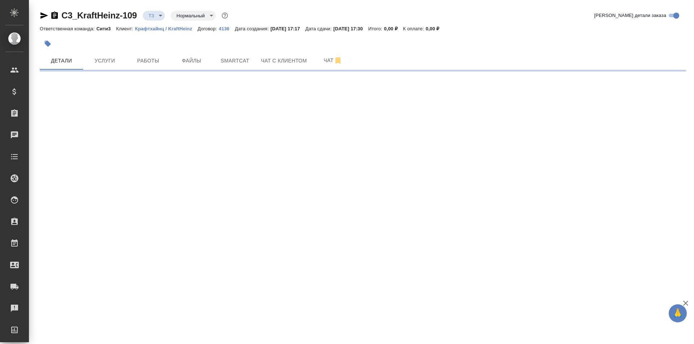
select select "RU"
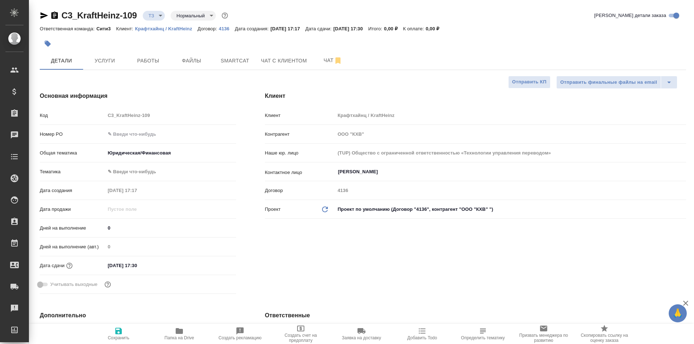
type textarea "x"
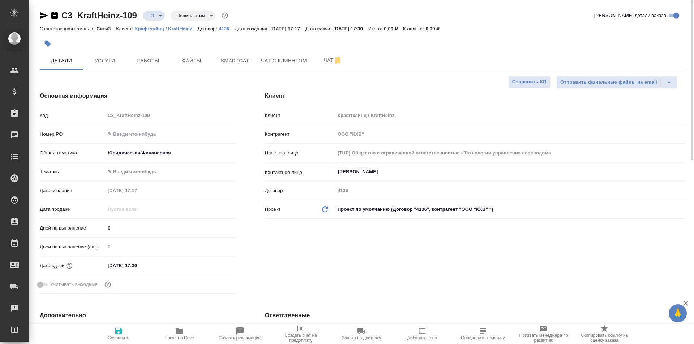
type textarea "x"
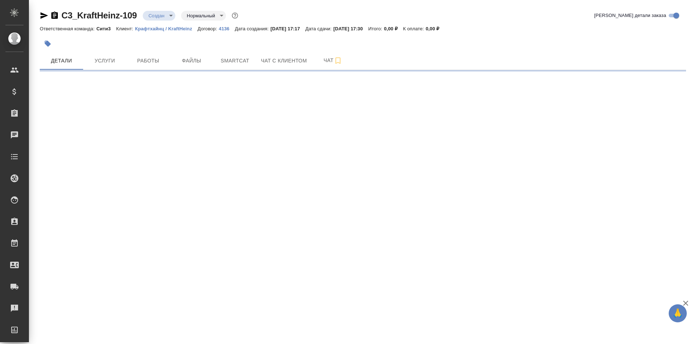
select select "RU"
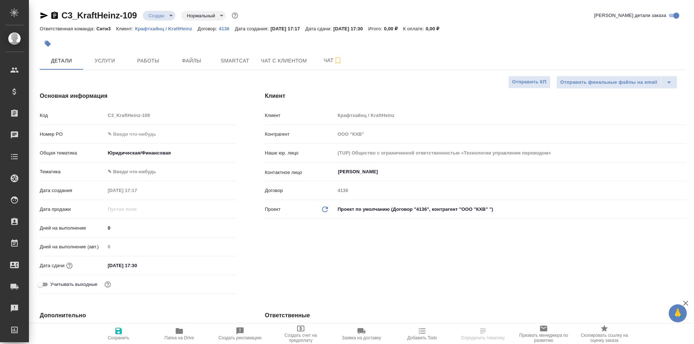
type textarea "x"
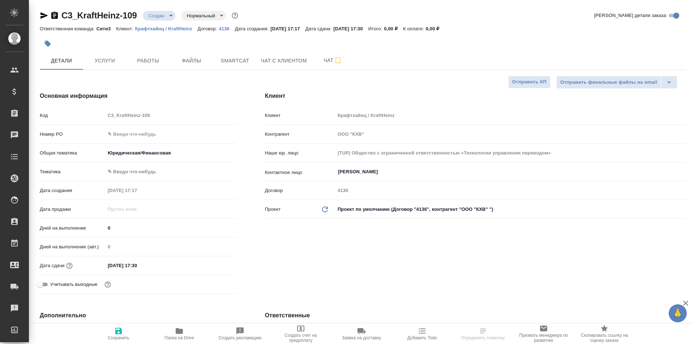
type textarea "x"
click at [332, 61] on span "Чат" at bounding box center [333, 60] width 35 height 9
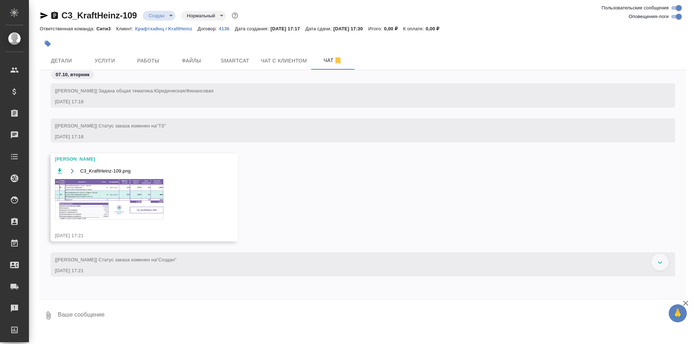
click at [110, 188] on img at bounding box center [109, 199] width 108 height 40
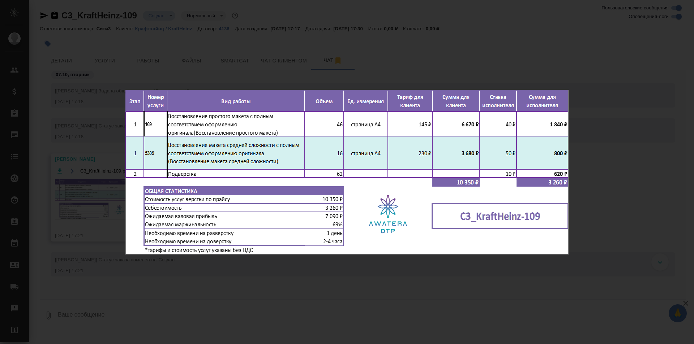
click at [332, 287] on div "C3_KraftHeinz-109.png 1 of 1" at bounding box center [347, 172] width 694 height 344
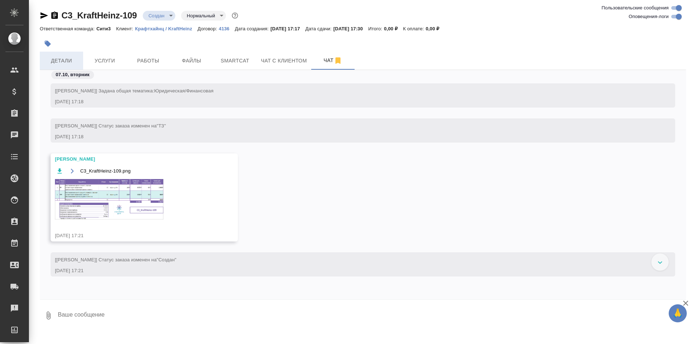
click at [72, 64] on span "Детали" at bounding box center [61, 60] width 35 height 9
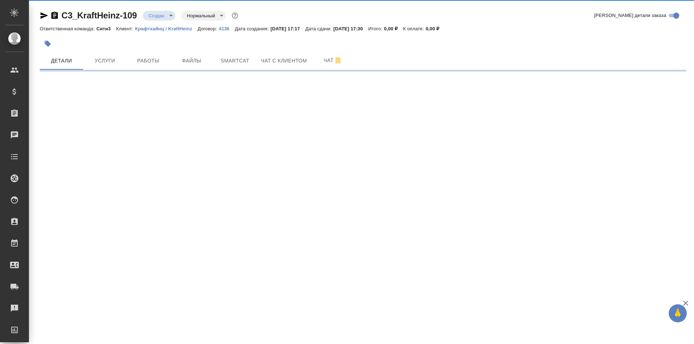
select select "RU"
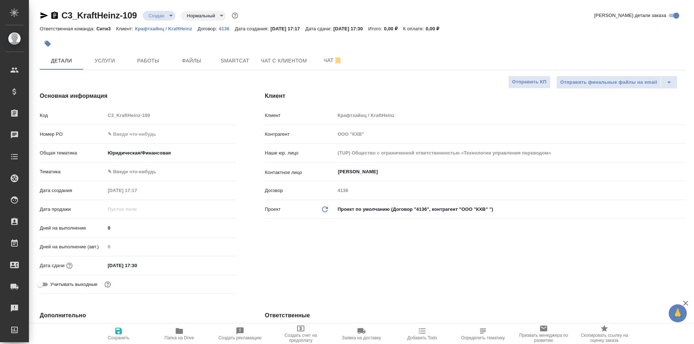
type textarea "x"
click at [156, 265] on input "07.10.2025 17:30" at bounding box center [137, 266] width 63 height 10
click at [213, 263] on icon "button" at bounding box center [215, 265] width 7 height 7
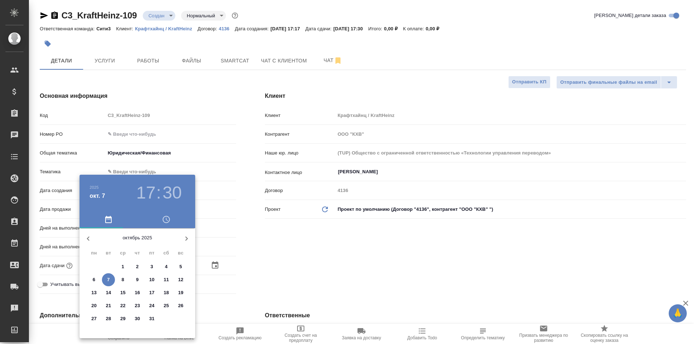
click at [125, 280] on span "8" at bounding box center [122, 279] width 13 height 7
type input "08.10.2025 17:30"
type textarea "x"
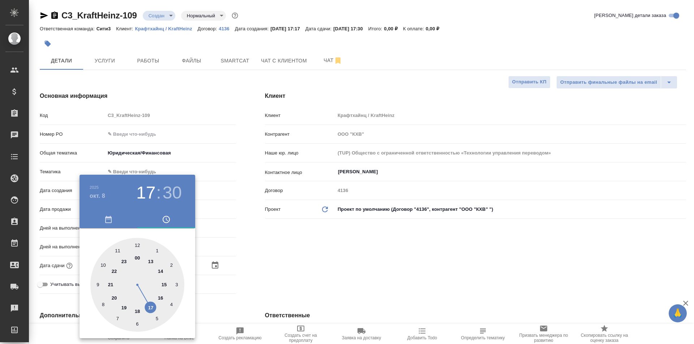
click at [138, 245] on div at bounding box center [137, 285] width 94 height 94
type input "08.10.2025 12:30"
type textarea "x"
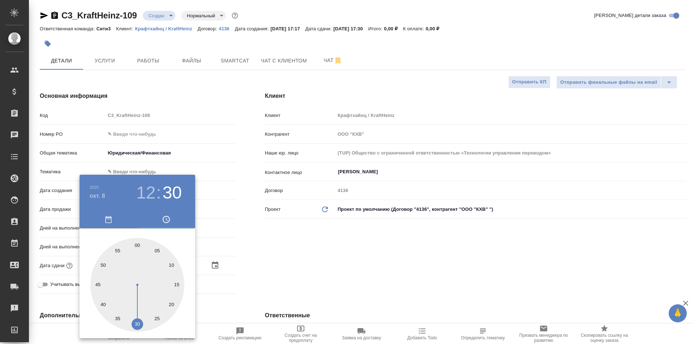
click at [138, 245] on div at bounding box center [137, 285] width 94 height 94
type input "08.10.2025 12:00"
type textarea "x"
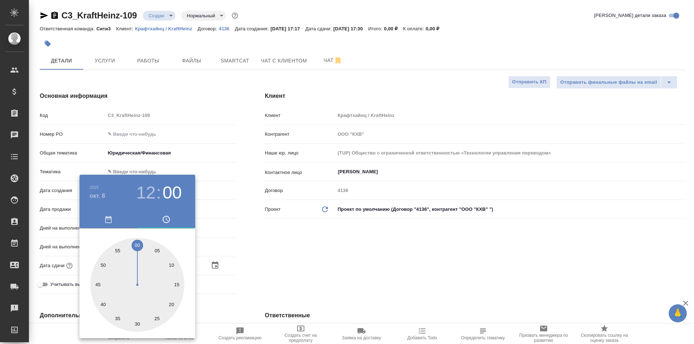
drag, startPoint x: 312, startPoint y: 262, endPoint x: 260, endPoint y: 276, distance: 53.7
click at [312, 264] on div at bounding box center [347, 172] width 694 height 344
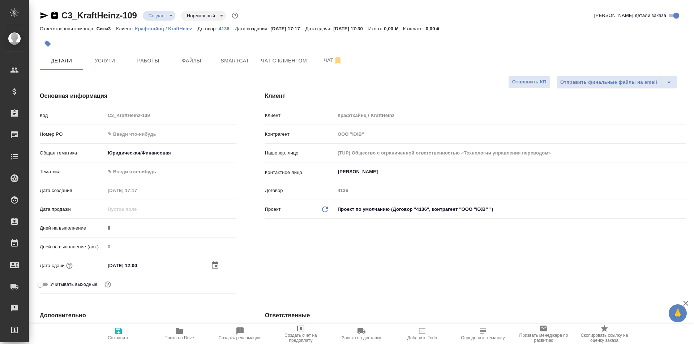
click at [120, 337] on span "Сохранить" at bounding box center [119, 338] width 22 height 5
type textarea "x"
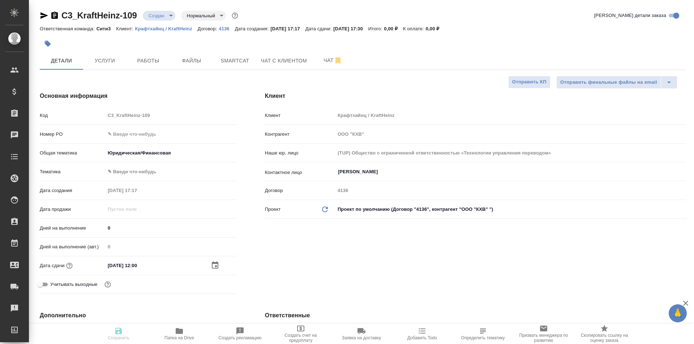
type textarea "x"
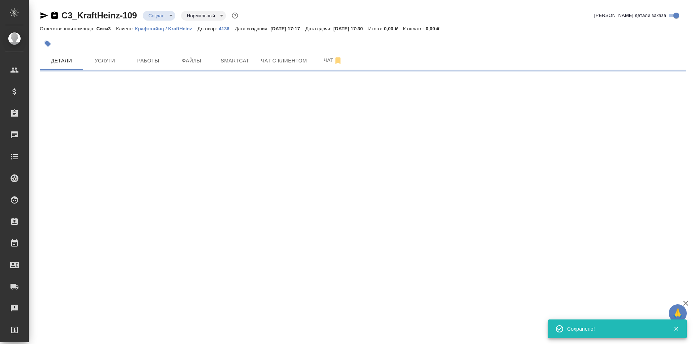
select select "RU"
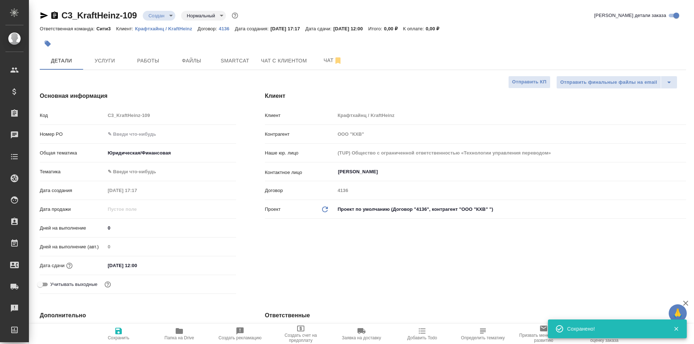
type textarea "x"
click at [112, 65] on span "Услуги" at bounding box center [104, 60] width 35 height 9
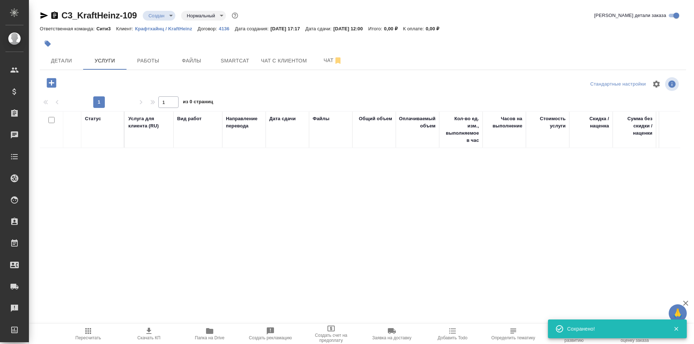
click at [53, 86] on icon "button" at bounding box center [51, 82] width 9 height 9
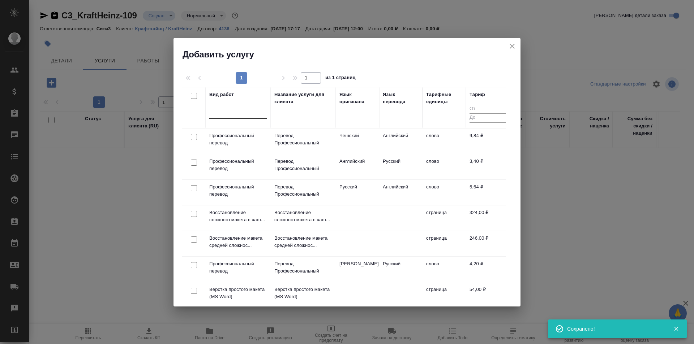
click at [233, 114] on div at bounding box center [238, 112] width 58 height 10
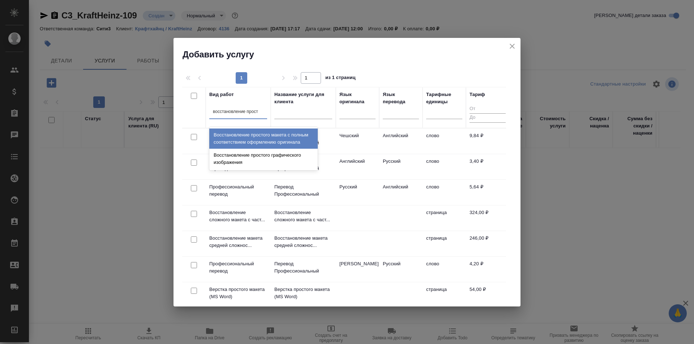
type input "восстановление просто"
click at [264, 137] on div "Восстановление простого макета с полным соответствием оформлению оригинала" at bounding box center [263, 139] width 108 height 20
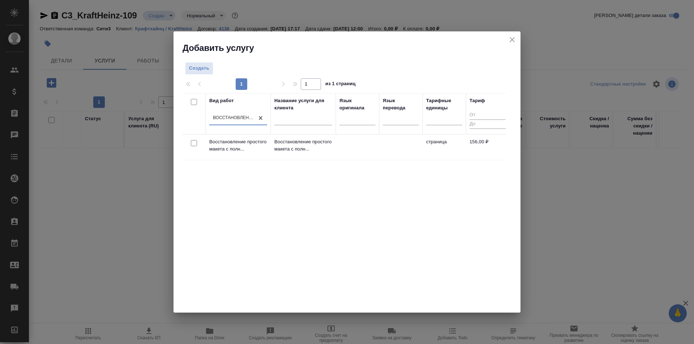
click at [195, 144] on input "checkbox" at bounding box center [194, 143] width 6 height 6
checkbox input "true"
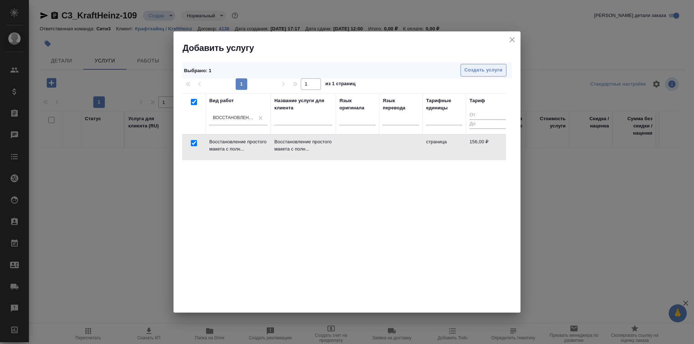
click at [470, 73] on span "Создать услуги" at bounding box center [483, 70] width 38 height 8
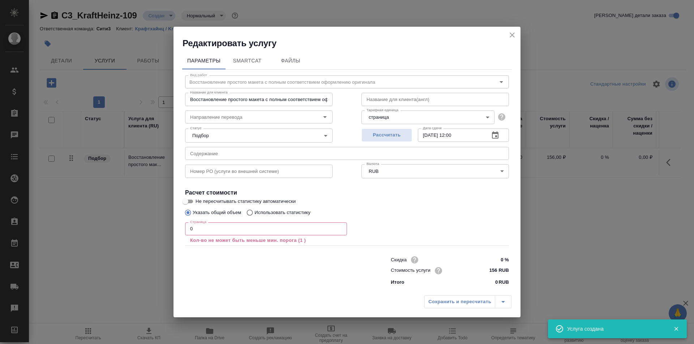
click at [164, 232] on div "Редактировать услугу Параметры SmartCat Файлы Вид работ Восстановление простого…" at bounding box center [347, 172] width 694 height 344
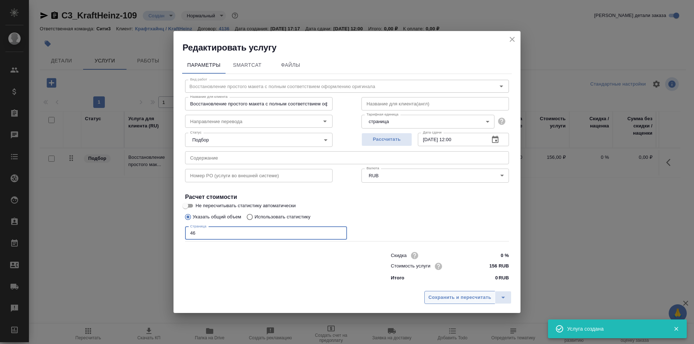
type input "46"
click at [468, 295] on span "Сохранить и пересчитать" at bounding box center [459, 298] width 63 height 8
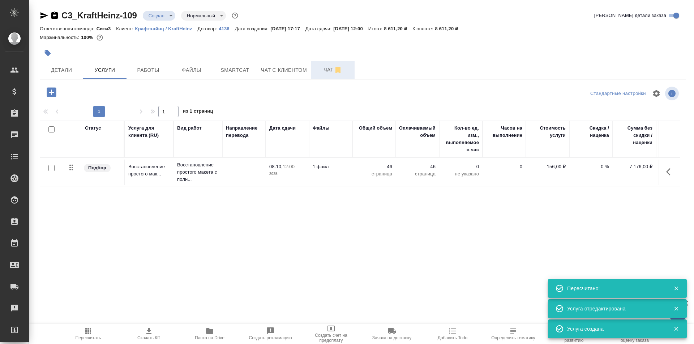
click at [327, 73] on span "Чат" at bounding box center [333, 69] width 35 height 9
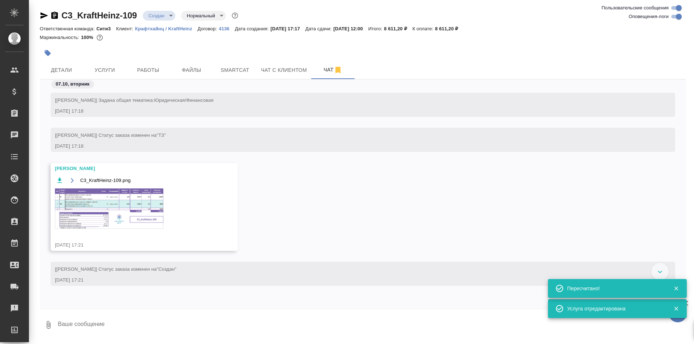
click at [133, 200] on img at bounding box center [109, 209] width 108 height 40
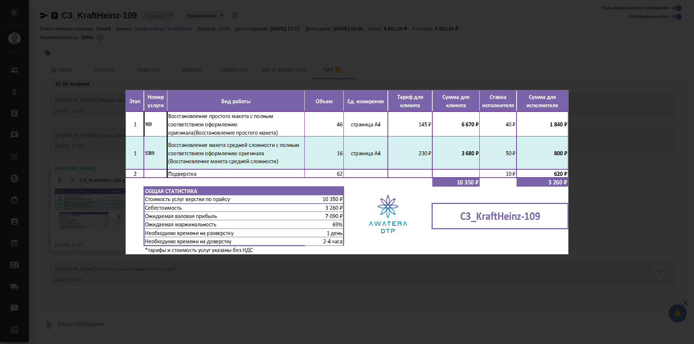
click at [310, 291] on div "C3_KraftHeinz-109.png 1 of 1" at bounding box center [347, 172] width 694 height 344
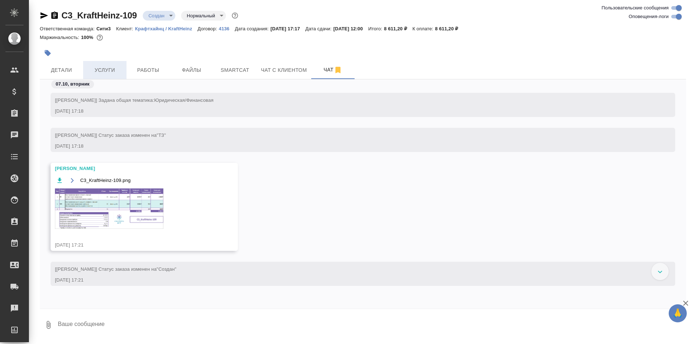
click at [101, 75] on button "Услуги" at bounding box center [104, 70] width 43 height 18
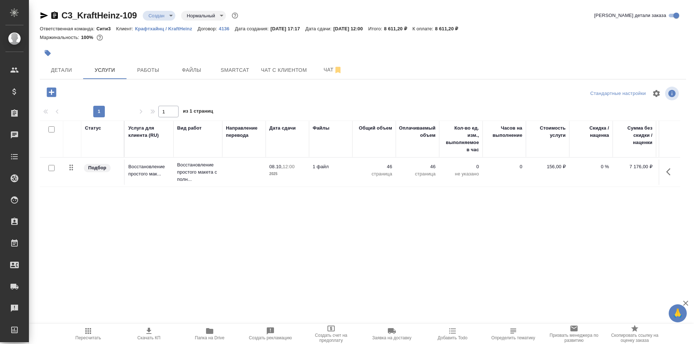
click at [51, 92] on icon "button" at bounding box center [51, 91] width 9 height 9
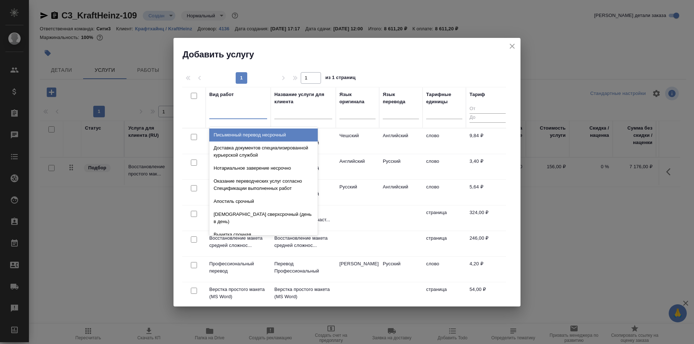
click at [225, 115] on div at bounding box center [238, 112] width 58 height 10
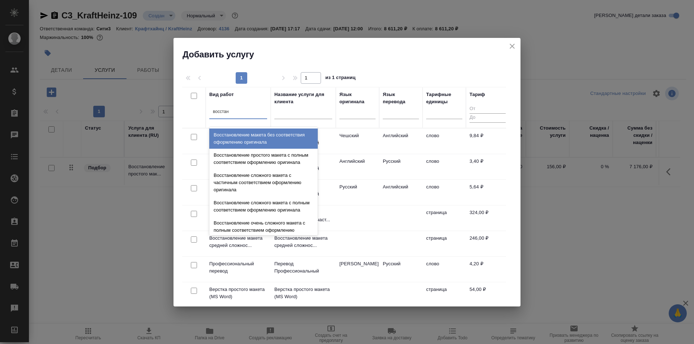
type input "восстано"
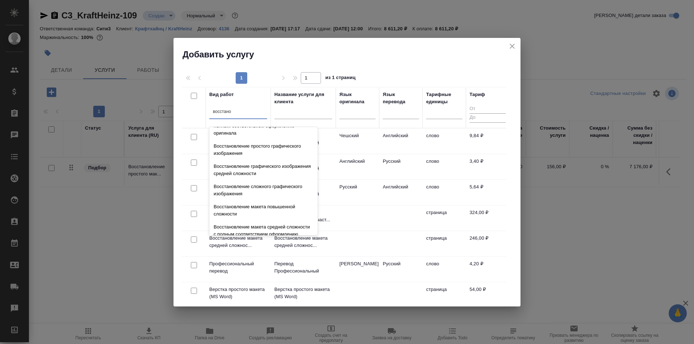
scroll to position [133, 0]
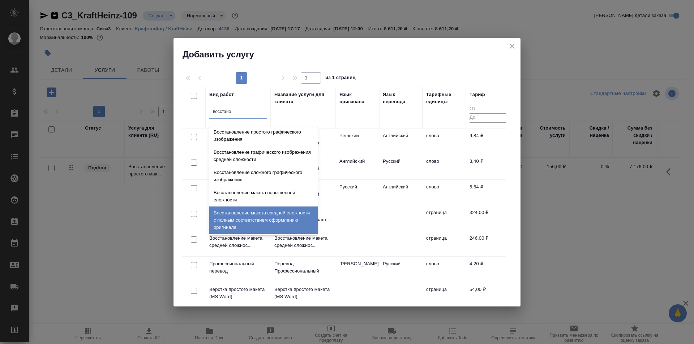
click at [261, 218] on div "Восстановление макета средней сложности с полным соответствием оформлению ориги…" at bounding box center [263, 220] width 108 height 27
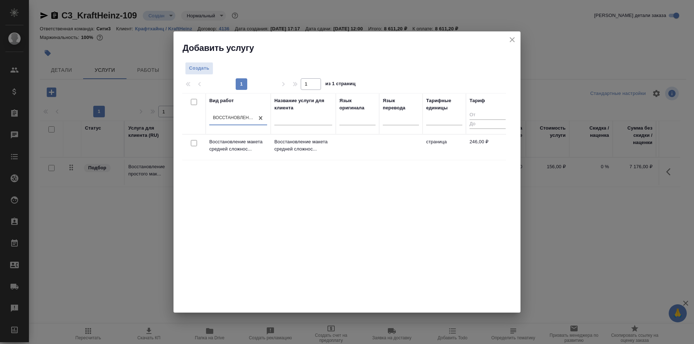
click at [195, 141] on input "checkbox" at bounding box center [194, 143] width 6 height 6
checkbox input "true"
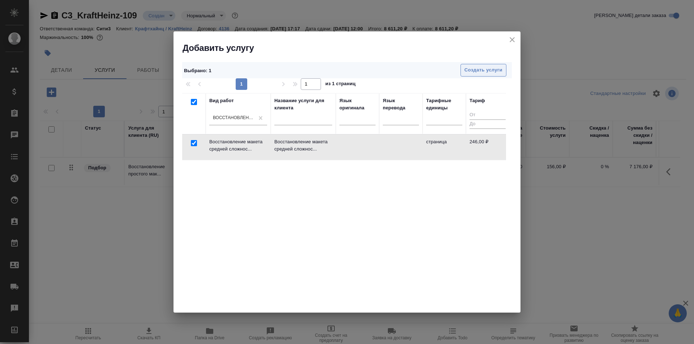
click at [495, 69] on span "Создать услуги" at bounding box center [483, 70] width 38 height 8
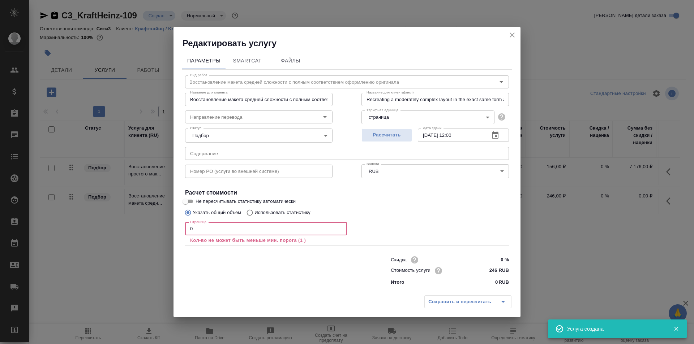
drag, startPoint x: 181, startPoint y: 231, endPoint x: 167, endPoint y: 231, distance: 14.5
click at [167, 231] on div "Редактировать услугу Параметры SmartCat Файлы Вид работ Восстановление макета с…" at bounding box center [347, 172] width 694 height 344
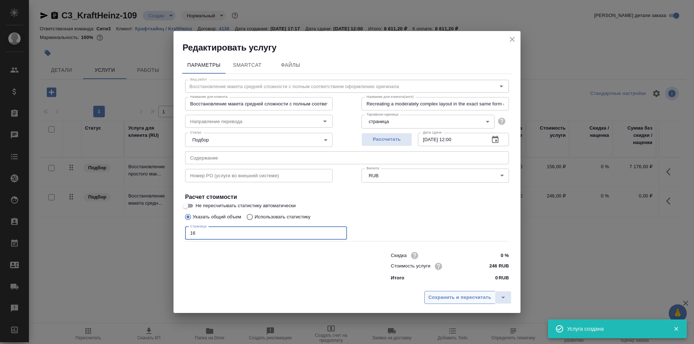
type input "16"
click at [475, 295] on span "Сохранить и пересчитать" at bounding box center [459, 298] width 63 height 8
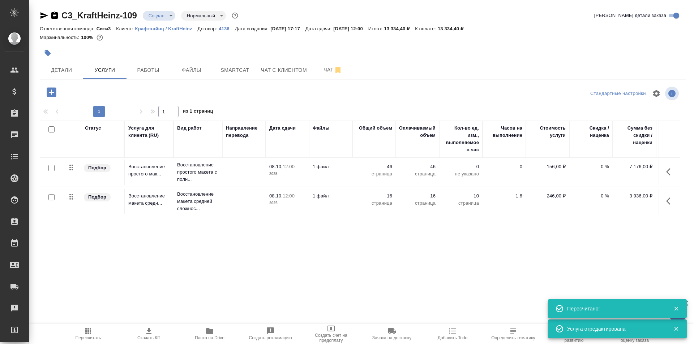
click at [52, 91] on icon "button" at bounding box center [51, 91] width 9 height 9
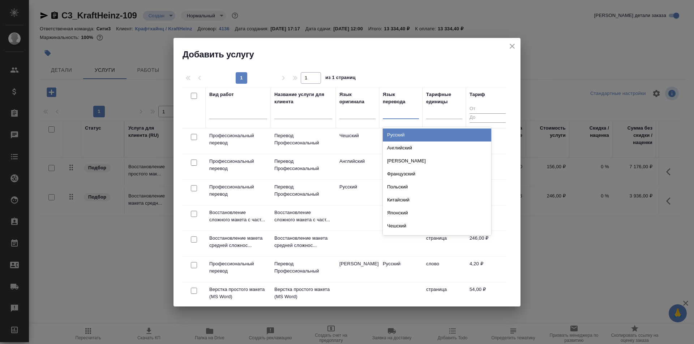
click at [404, 112] on div at bounding box center [401, 112] width 36 height 10
click at [192, 190] on input "checkbox" at bounding box center [194, 188] width 6 height 6
checkbox input "true"
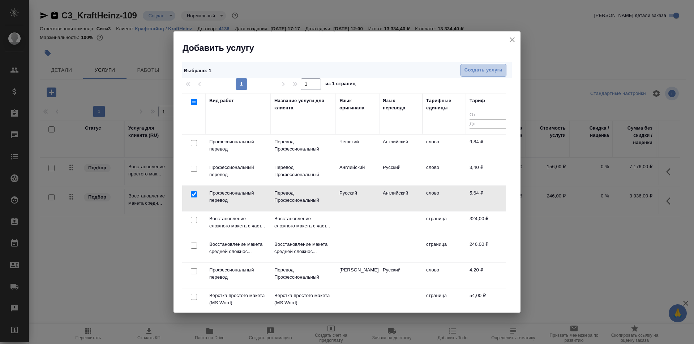
click at [475, 68] on span "Создать услуги" at bounding box center [483, 70] width 38 height 8
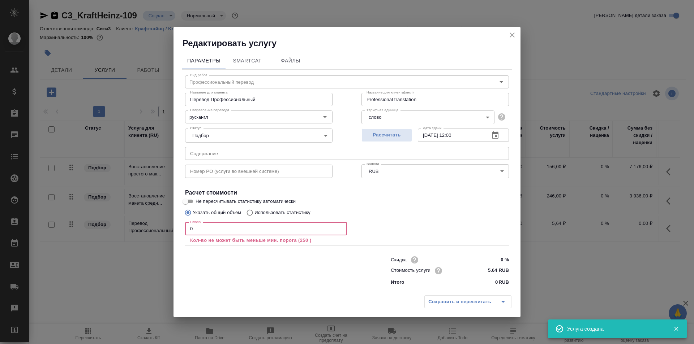
drag, startPoint x: 196, startPoint y: 228, endPoint x: 185, endPoint y: 228, distance: 11.2
click at [186, 228] on input "0" at bounding box center [266, 229] width 162 height 13
click at [442, 300] on div "Сохранить и пересчитать" at bounding box center [467, 302] width 87 height 13
drag, startPoint x: 207, startPoint y: 231, endPoint x: 181, endPoint y: 233, distance: 26.4
click at [181, 233] on div "Параметры SmartCat Файлы Вид работ Профессиональный перевод Вид работ Название …" at bounding box center [346, 170] width 347 height 243
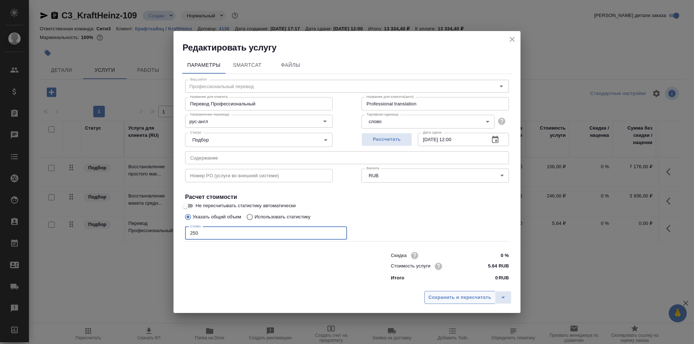
type input "250"
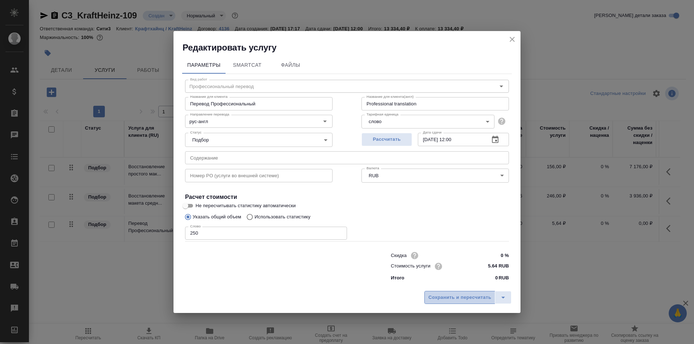
click at [476, 297] on span "Сохранить и пересчитать" at bounding box center [459, 298] width 63 height 8
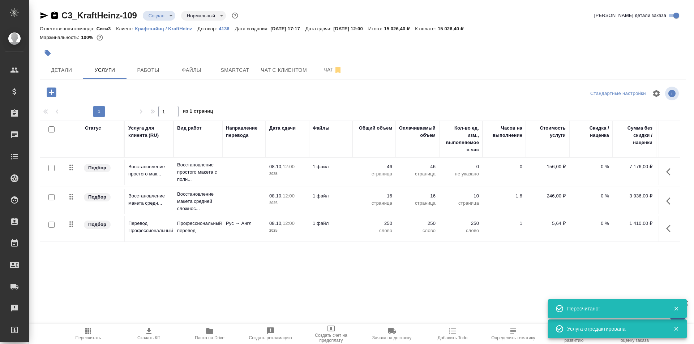
click at [52, 226] on input "checkbox" at bounding box center [51, 225] width 6 height 6
checkbox input "true"
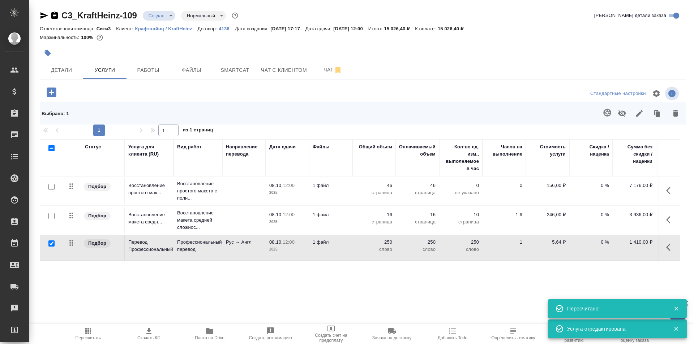
click at [605, 111] on icon "button" at bounding box center [607, 113] width 8 height 8
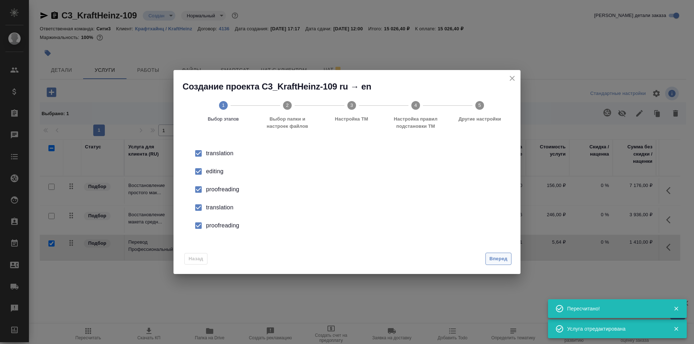
click at [498, 254] on button "Вперед" at bounding box center [498, 259] width 26 height 13
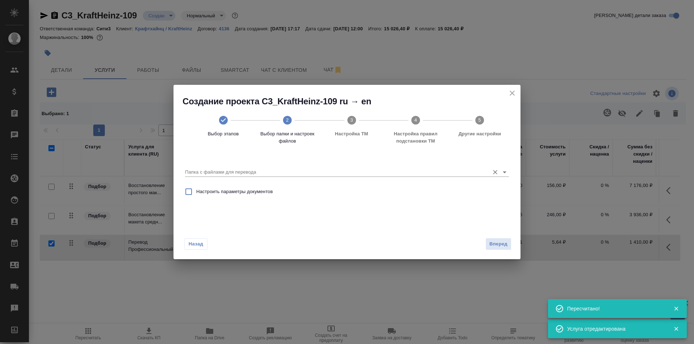
click at [265, 175] on input "Папка с файлами для перевода" at bounding box center [335, 172] width 301 height 9
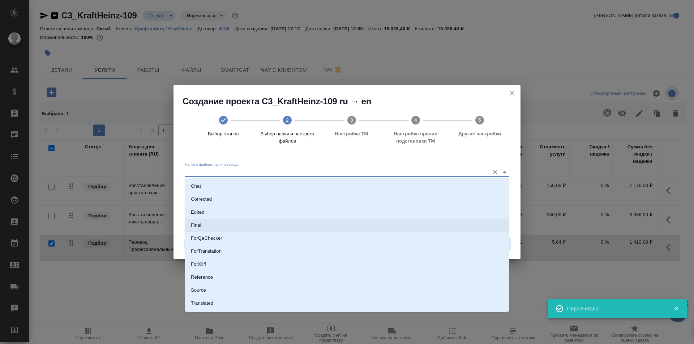
scroll to position [38, 0]
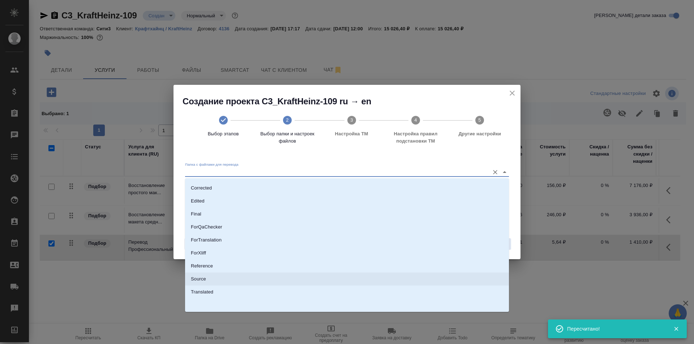
click at [213, 276] on li "Source" at bounding box center [347, 279] width 324 height 13
type input "Source"
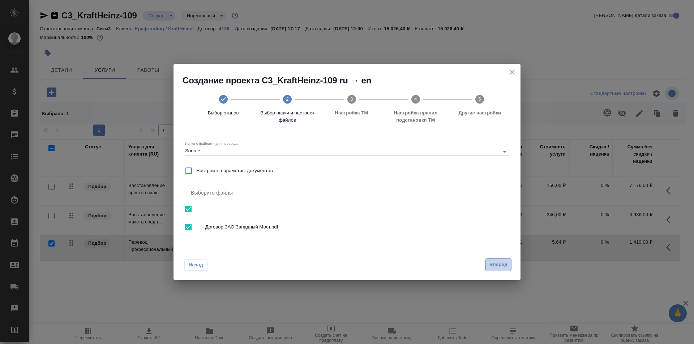
click at [503, 265] on span "Вперед" at bounding box center [498, 265] width 18 height 8
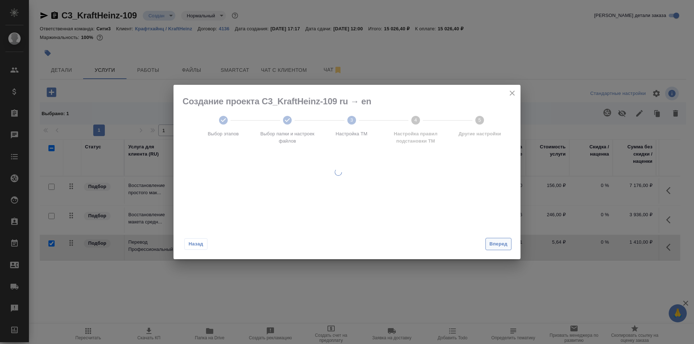
click at [501, 245] on div "Назад Вперед" at bounding box center [346, 243] width 347 height 34
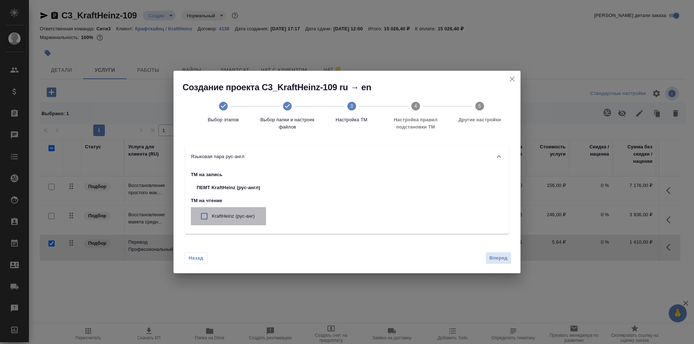
click at [215, 213] on p "KraftHeinz (рус-анг)" at bounding box center [236, 216] width 48 height 7
checkbox input "true"
click at [491, 253] on button "Вперед" at bounding box center [498, 258] width 26 height 13
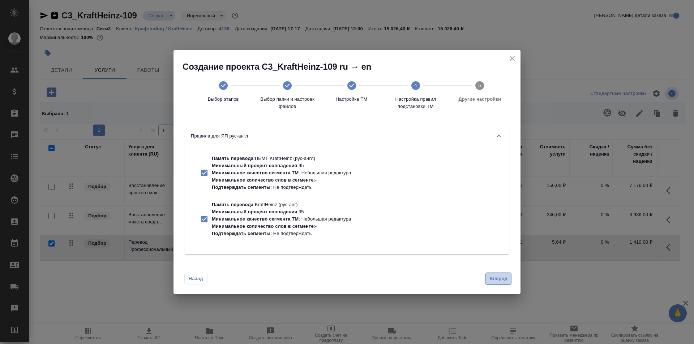
click at [502, 279] on span "Вперед" at bounding box center [498, 279] width 18 height 8
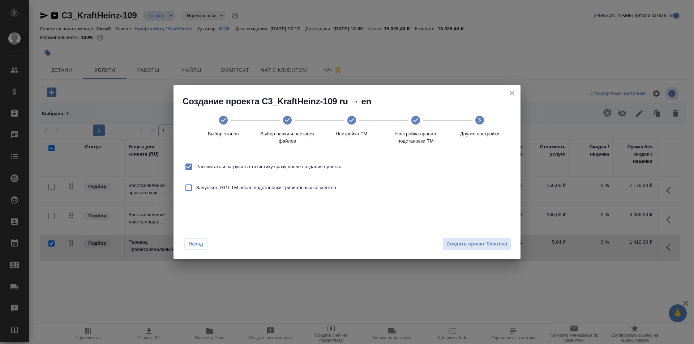
click at [215, 166] on span "Рассчитать и загрузить статистику сразу после создания проекта" at bounding box center [268, 166] width 145 height 7
click at [196, 166] on input "Рассчитать и загрузить статистику сразу после создания проекта" at bounding box center [188, 166] width 15 height 15
checkbox input "false"
click at [463, 241] on span "Создать проект Smartcat" at bounding box center [476, 244] width 61 height 8
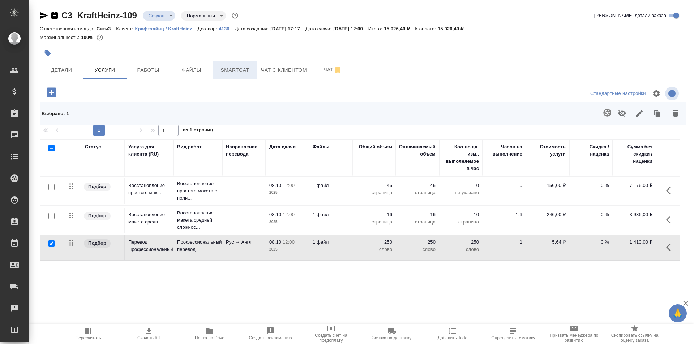
click at [247, 70] on span "Smartcat" at bounding box center [235, 70] width 35 height 9
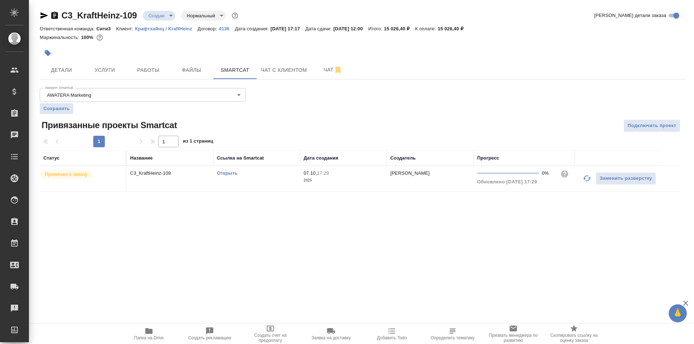
click at [231, 173] on link "Открыть" at bounding box center [227, 173] width 21 height 5
click at [230, 174] on link "Открыть" at bounding box center [227, 173] width 21 height 5
click at [224, 175] on link "Открыть" at bounding box center [227, 173] width 21 height 5
click at [73, 75] on button "Детали" at bounding box center [61, 70] width 43 height 18
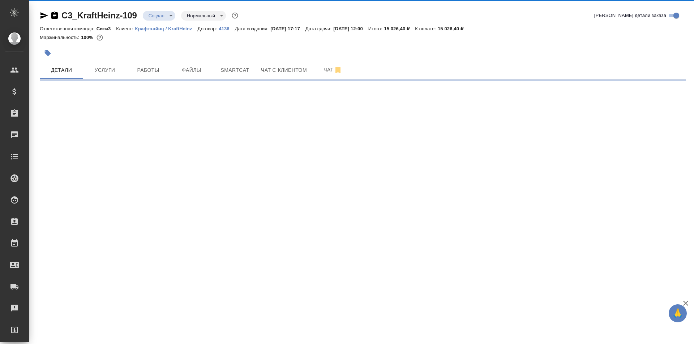
select select "RU"
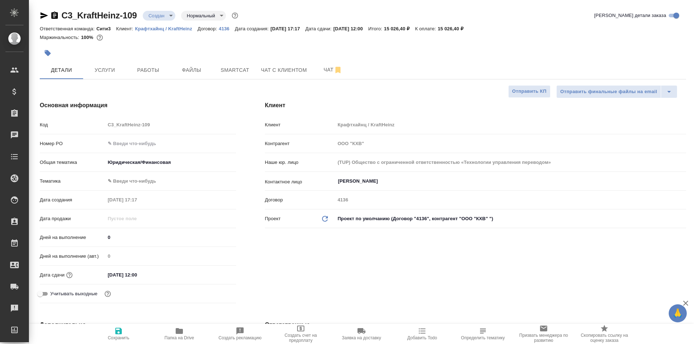
type textarea "x"
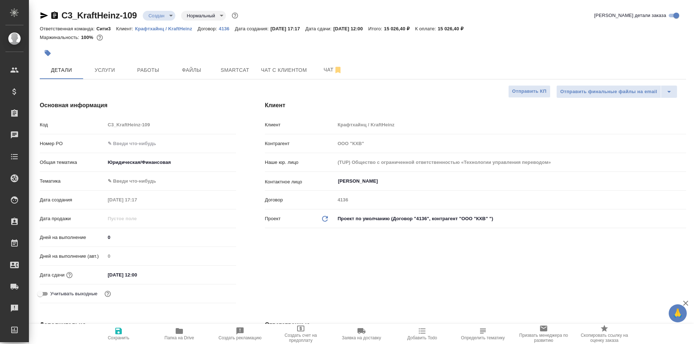
type textarea "x"
click at [260, 70] on button "Чат с клиентом" at bounding box center [284, 70] width 55 height 18
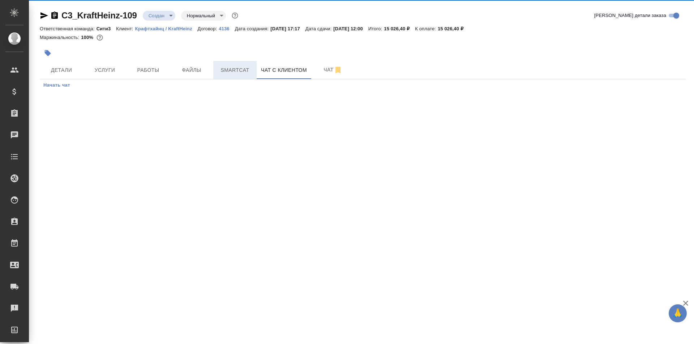
click at [236, 72] on span "Smartcat" at bounding box center [235, 70] width 35 height 9
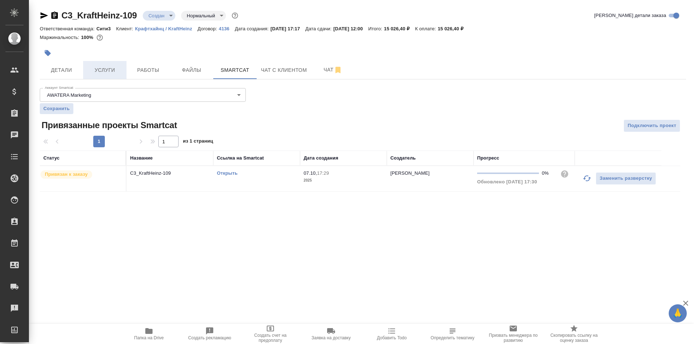
click at [112, 76] on button "Услуги" at bounding box center [104, 70] width 43 height 18
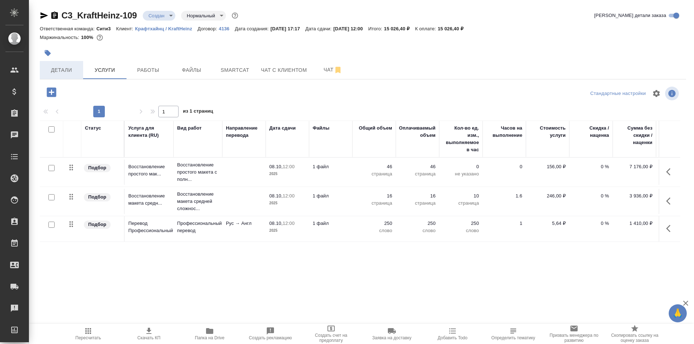
click at [55, 65] on button "Детали" at bounding box center [61, 70] width 43 height 18
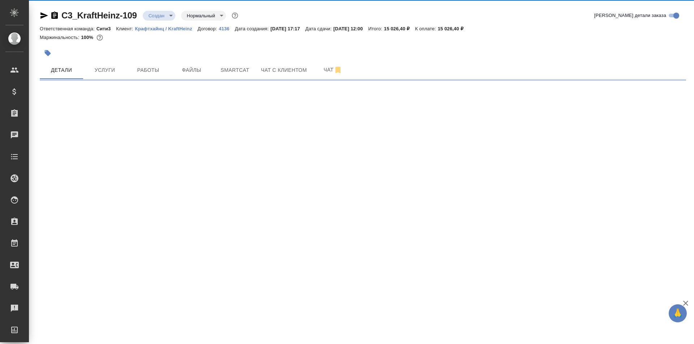
select select "RU"
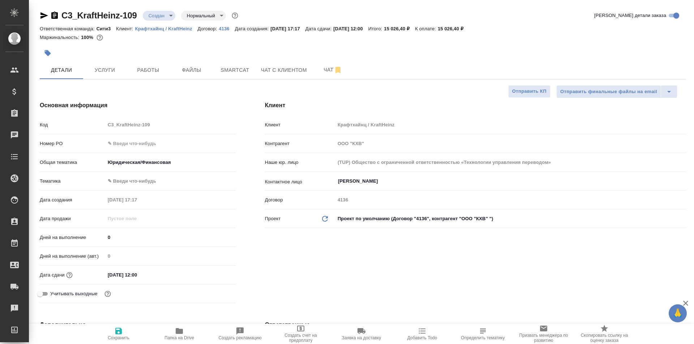
type textarea "x"
click at [383, 185] on input "Петрулина Виктория" at bounding box center [498, 181] width 322 height 9
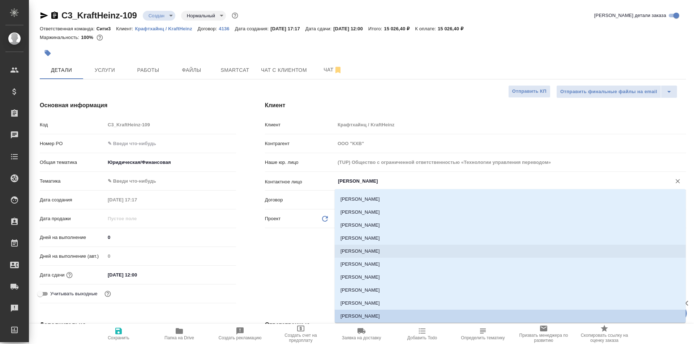
scroll to position [185, 0]
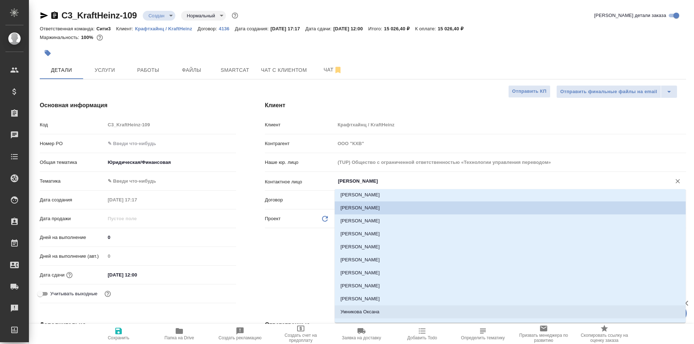
click at [374, 310] on li "Умникова Оксана" at bounding box center [510, 312] width 351 height 13
type input "Умникова Оксана"
type textarea "x"
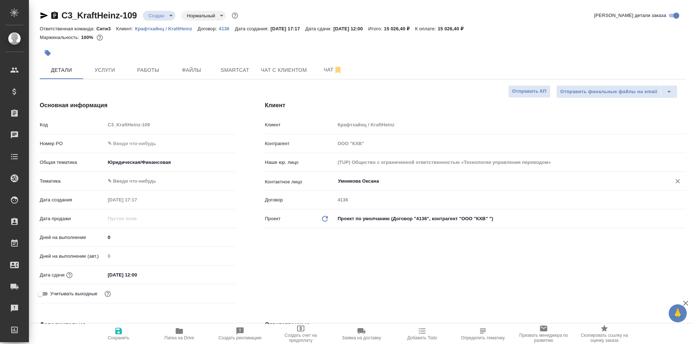
click at [113, 339] on span "Сохранить" at bounding box center [119, 338] width 22 height 5
type textarea "x"
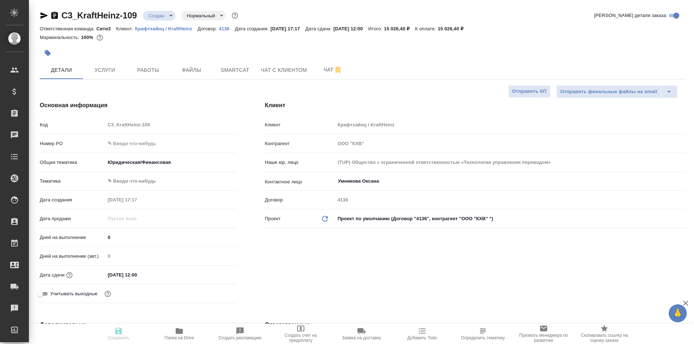
type textarea "x"
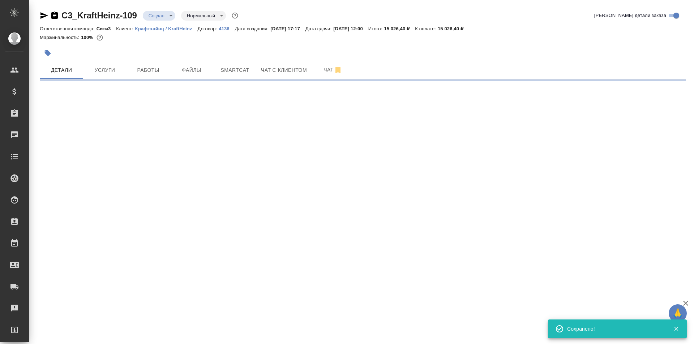
type input "holyTrinity"
select select "RU"
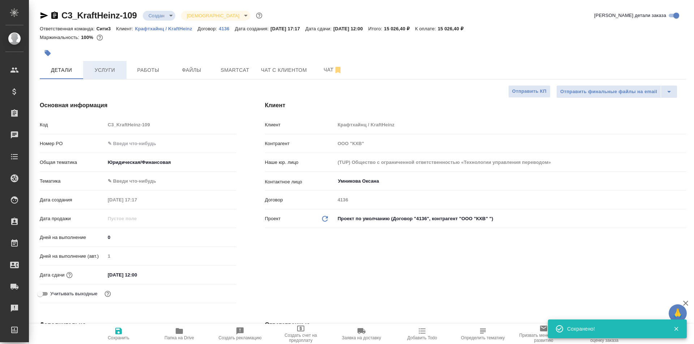
click at [93, 73] on span "Услуги" at bounding box center [104, 70] width 35 height 9
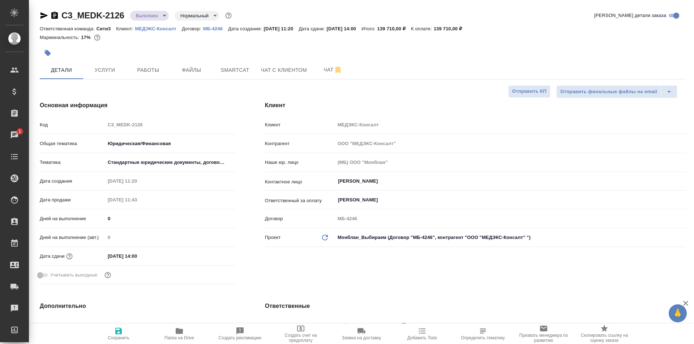
select select "RU"
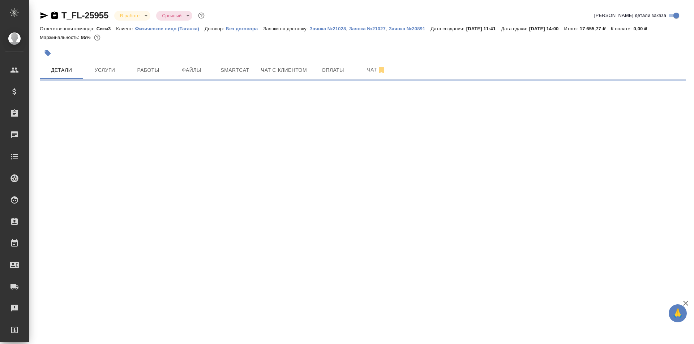
select select "RU"
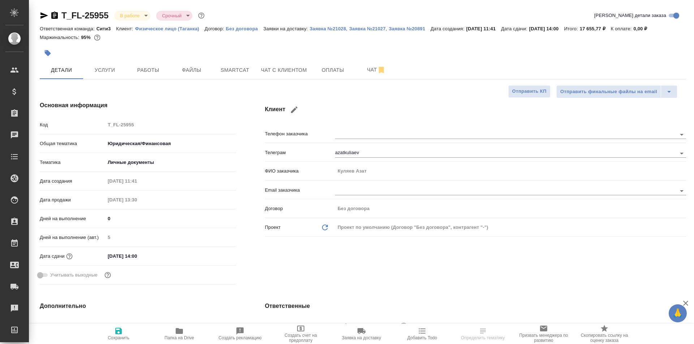
type textarea "x"
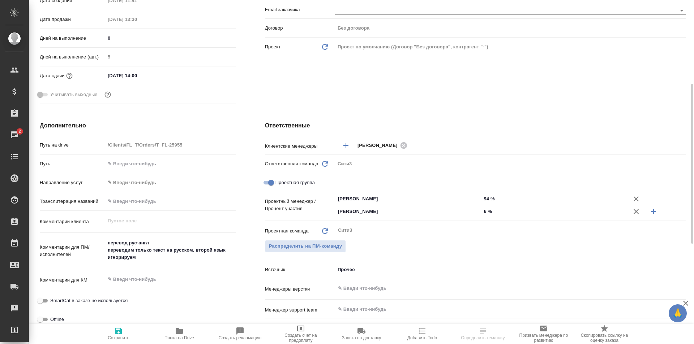
scroll to position [145, 0]
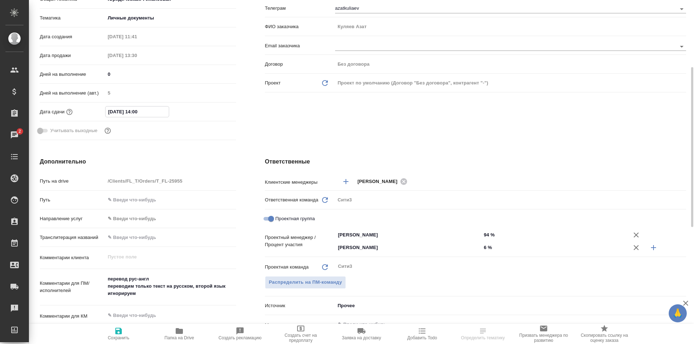
click at [151, 114] on input "[DATE] 14:00" at bounding box center [137, 112] width 63 height 10
click at [218, 111] on icon "button" at bounding box center [215, 111] width 9 height 9
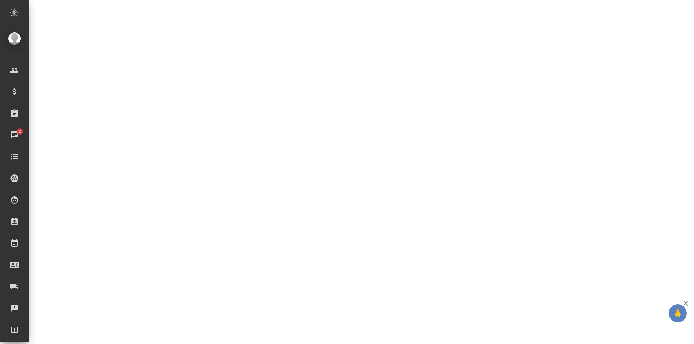
select select "RU"
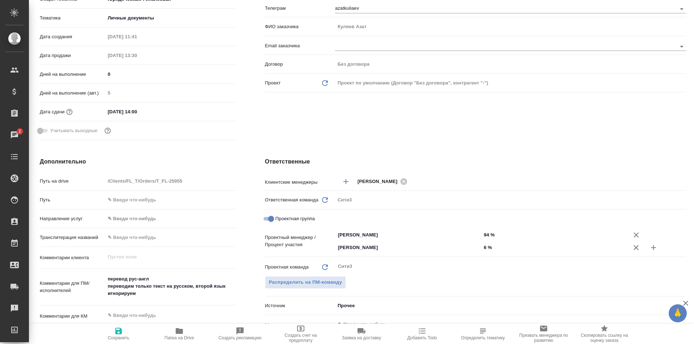
type textarea "x"
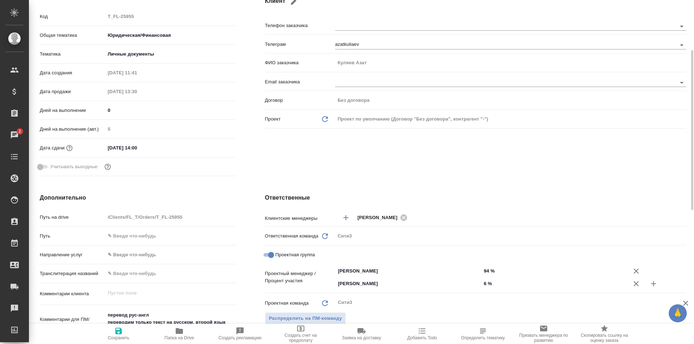
click at [160, 143] on input "[DATE] 14:00" at bounding box center [136, 148] width 63 height 10
click at [218, 146] on icon "button" at bounding box center [215, 146] width 7 height 7
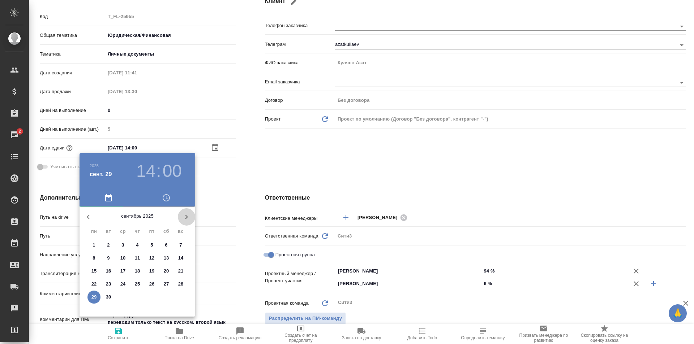
click at [186, 215] on icon "button" at bounding box center [186, 217] width 3 height 4
click at [108, 285] on p "21" at bounding box center [108, 284] width 5 height 7
type input "21.10.2025 14:00"
type textarea "x"
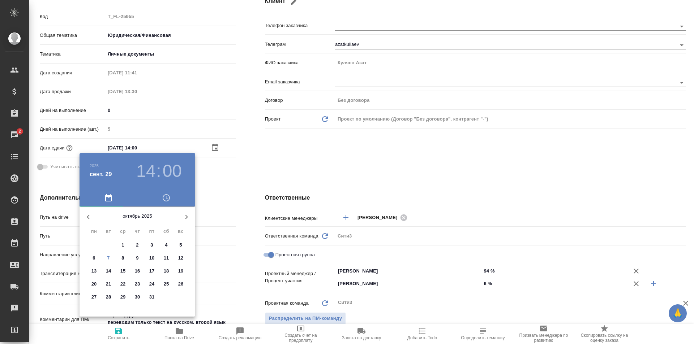
type textarea "x"
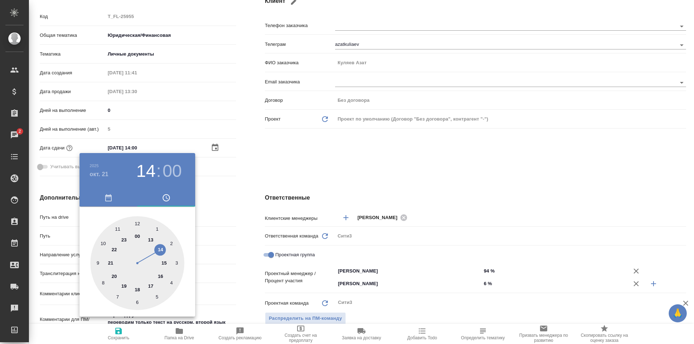
click at [271, 177] on div at bounding box center [347, 172] width 694 height 344
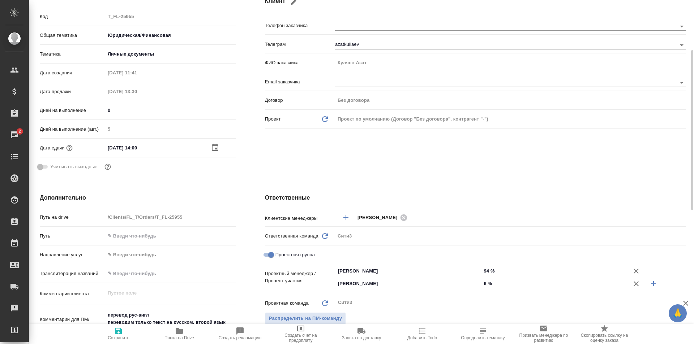
click at [117, 332] on icon "button" at bounding box center [118, 331] width 7 height 7
type textarea "x"
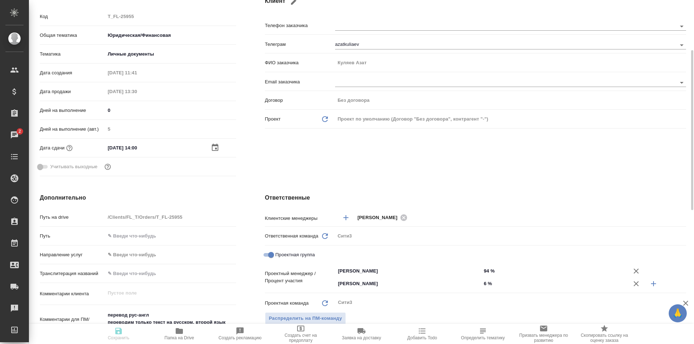
type textarea "x"
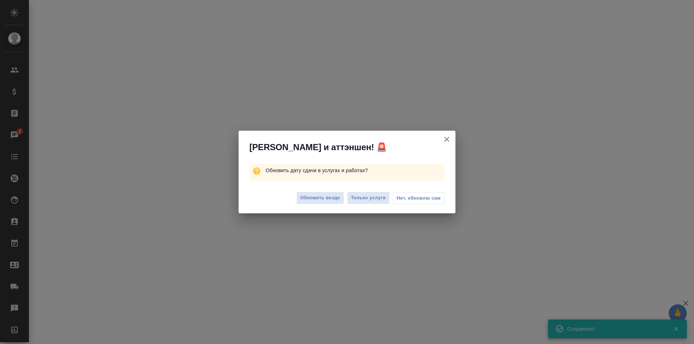
click at [423, 196] on span "Нет, обновлю сам" at bounding box center [418, 198] width 44 height 7
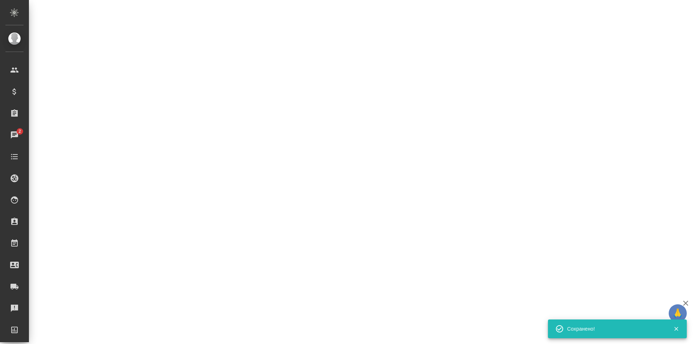
select select "RU"
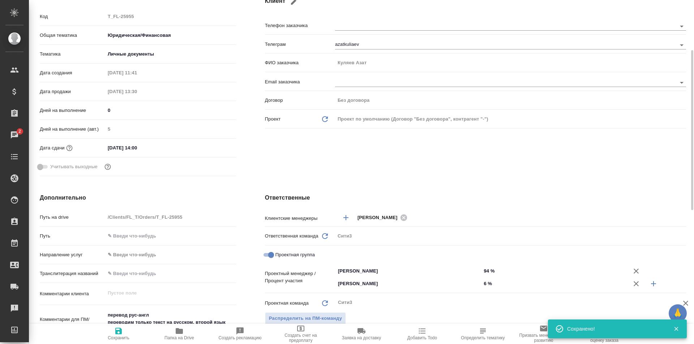
type textarea "x"
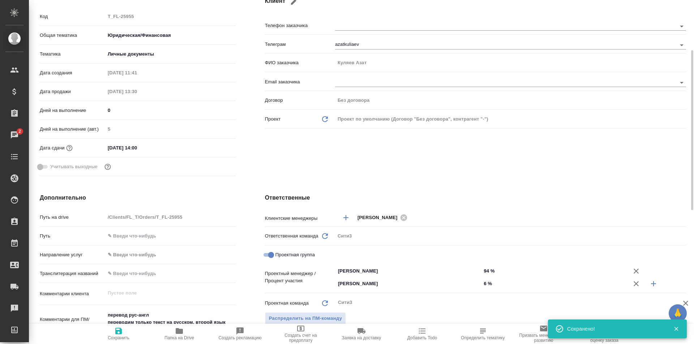
type textarea "x"
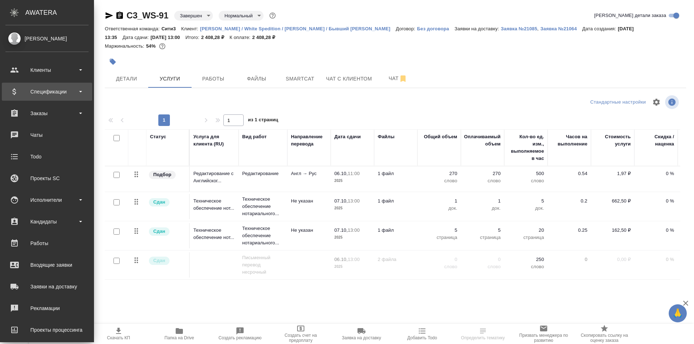
click at [45, 87] on div "Спецификации" at bounding box center [46, 91] width 83 height 11
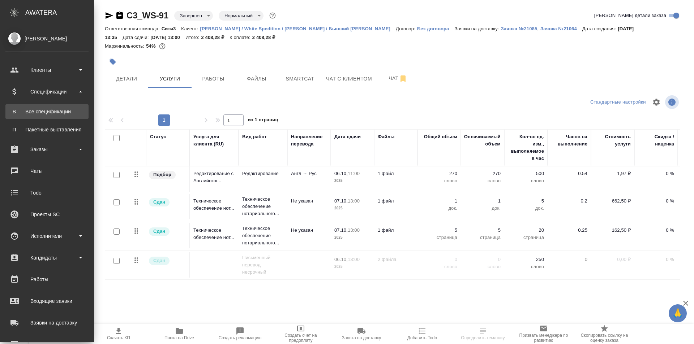
click at [62, 108] on link "В Все спецификации" at bounding box center [46, 111] width 83 height 14
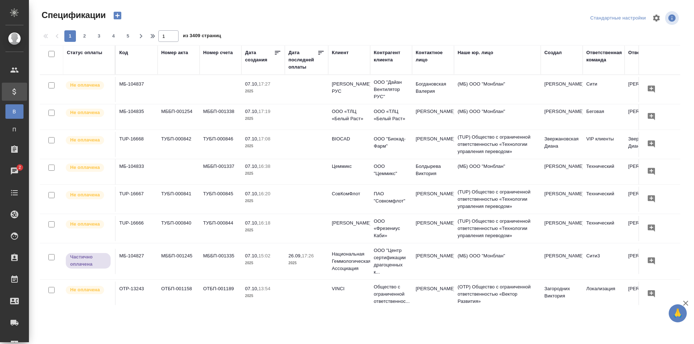
click at [335, 57] on div "Клиент" at bounding box center [349, 60] width 35 height 22
click at [338, 51] on div "Клиент" at bounding box center [340, 52] width 17 height 7
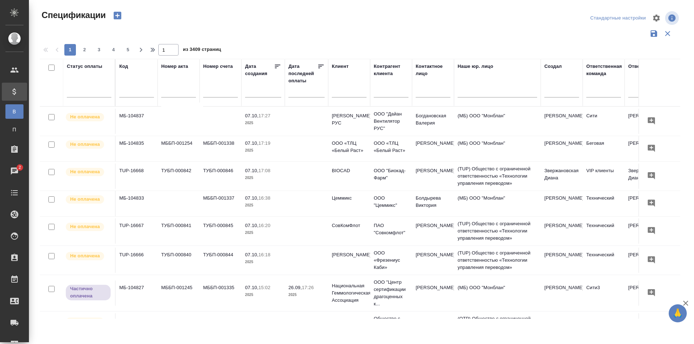
click at [347, 90] on input "text" at bounding box center [349, 92] width 35 height 9
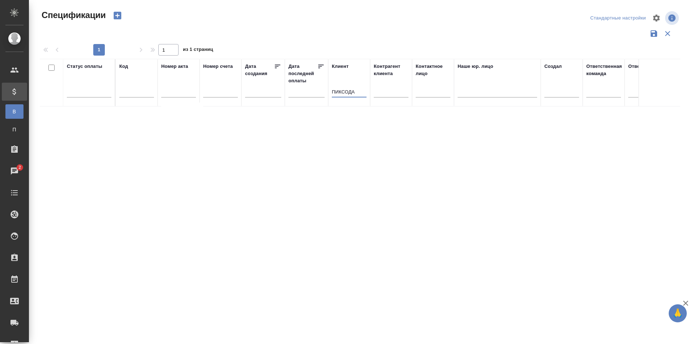
click at [352, 90] on input "ПИКСОДА" at bounding box center [349, 92] width 35 height 9
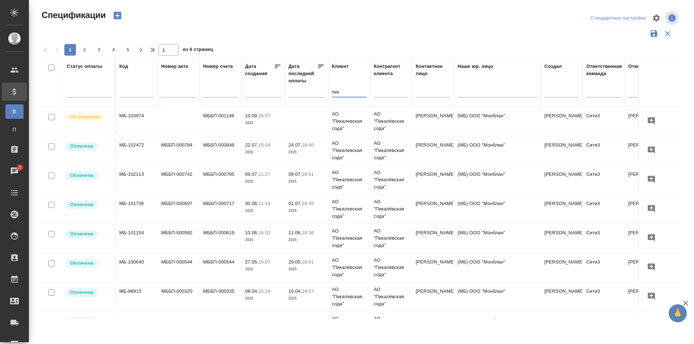
type input "пик"
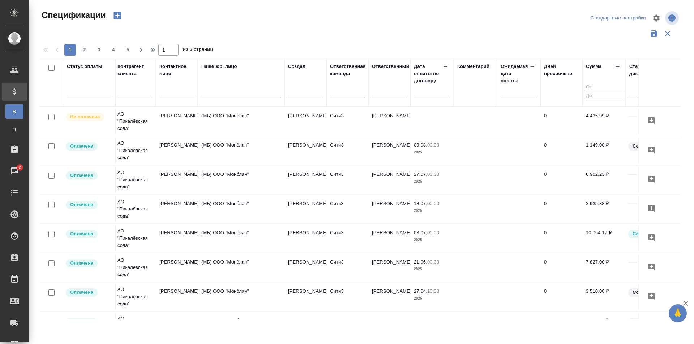
scroll to position [0, 303]
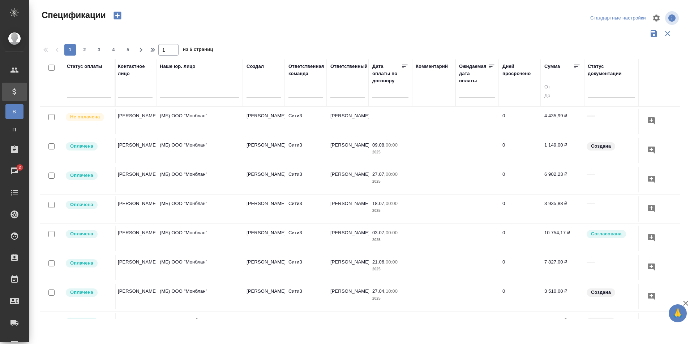
click at [440, 178] on td at bounding box center [433, 179] width 43 height 25
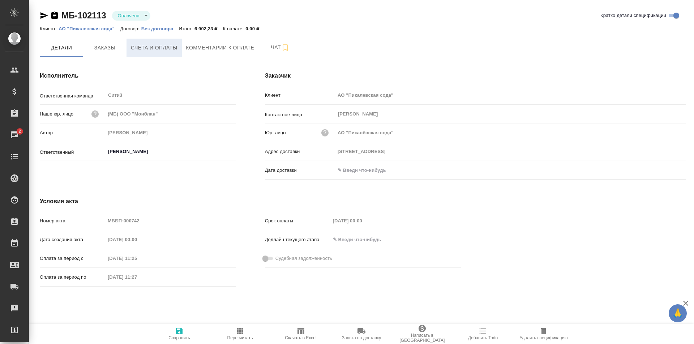
click at [139, 53] on button "Счета и оплаты" at bounding box center [153, 48] width 55 height 18
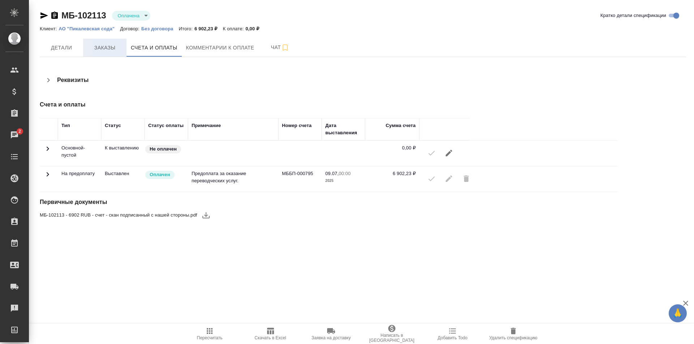
click at [113, 47] on span "Заказы" at bounding box center [104, 47] width 35 height 9
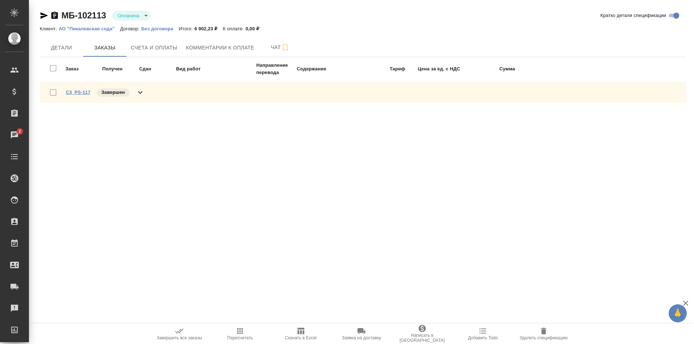
click at [88, 93] on link "C3_PS-117" at bounding box center [78, 92] width 25 height 5
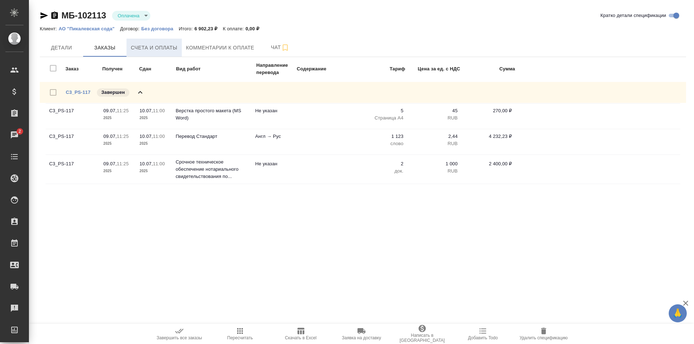
click at [141, 46] on span "Счета и оплаты" at bounding box center [154, 47] width 47 height 9
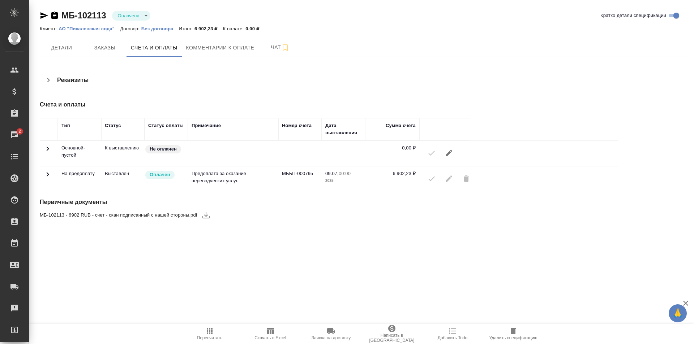
click at [389, 333] on icon "button" at bounding box center [391, 329] width 9 height 9
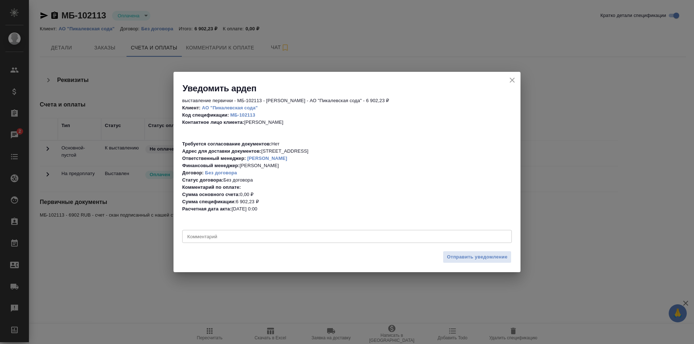
click at [269, 238] on textarea at bounding box center [347, 236] width 320 height 5
type textarea "выставите акт, пожалуйста"
click at [466, 256] on span "Отправить уведомление" at bounding box center [477, 257] width 61 height 8
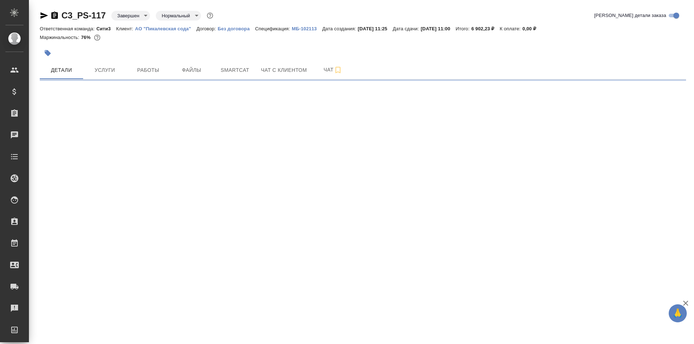
select select "RU"
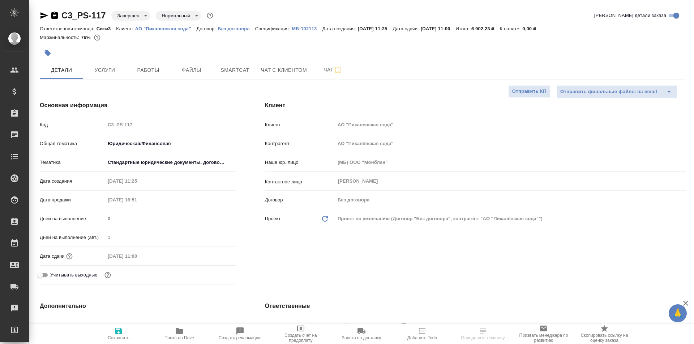
type textarea "x"
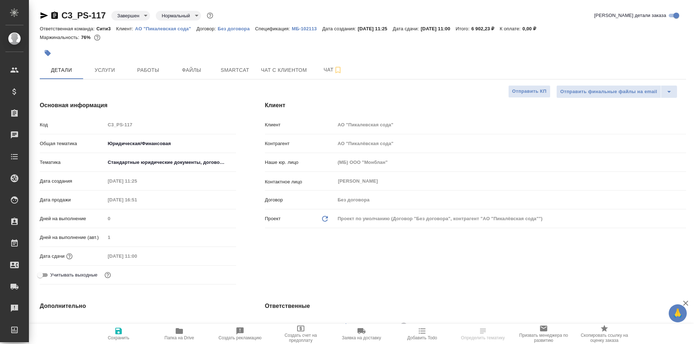
type textarea "x"
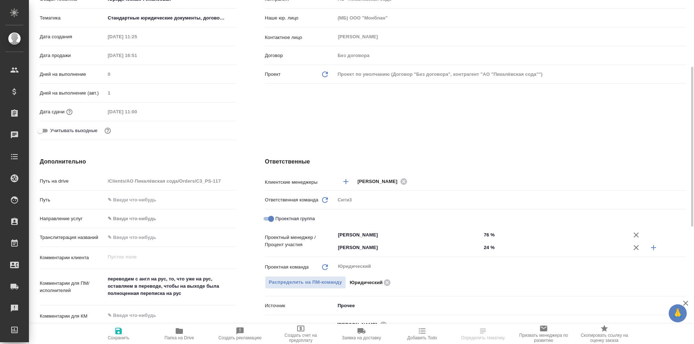
scroll to position [181, 0]
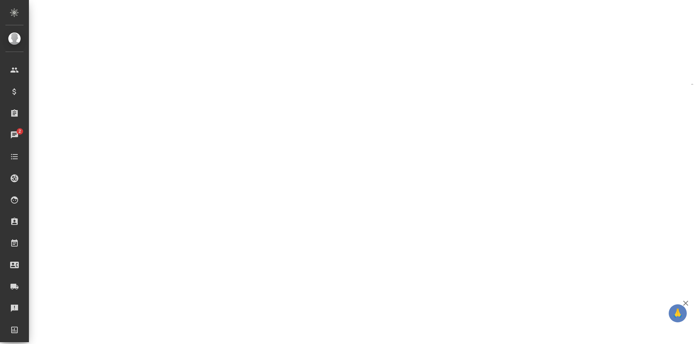
select select "RU"
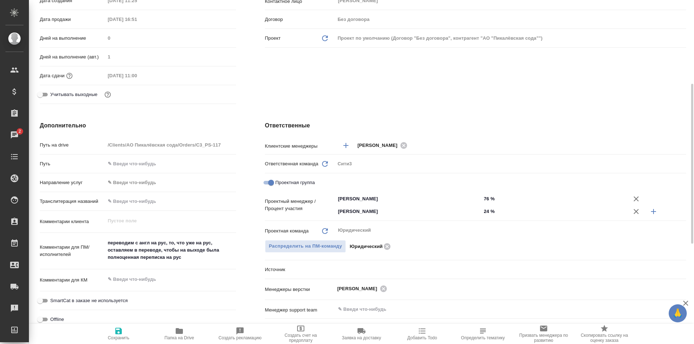
type textarea "x"
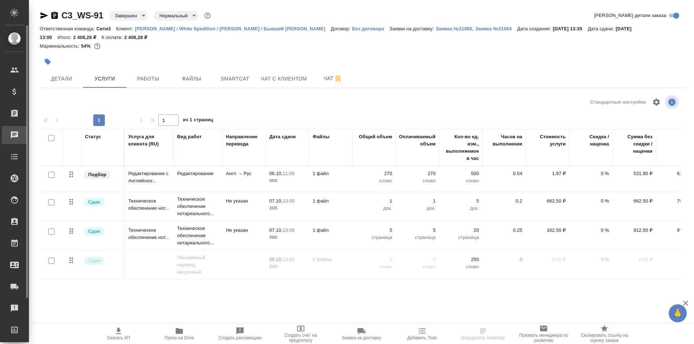
click at [20, 136] on div at bounding box center [20, 135] width 20 height 9
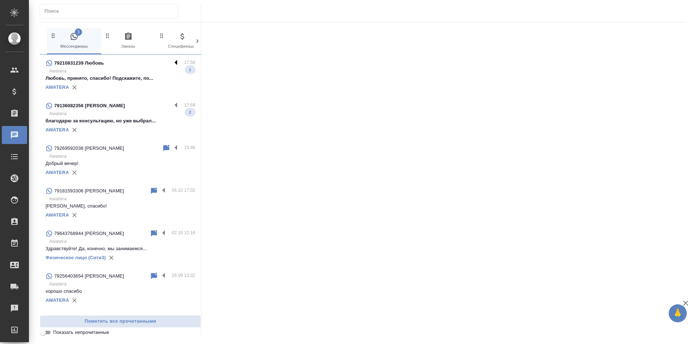
click at [173, 60] on label at bounding box center [178, 63] width 12 height 8
click at [0, 0] on input "checkbox" at bounding box center [0, 0] width 0 height 0
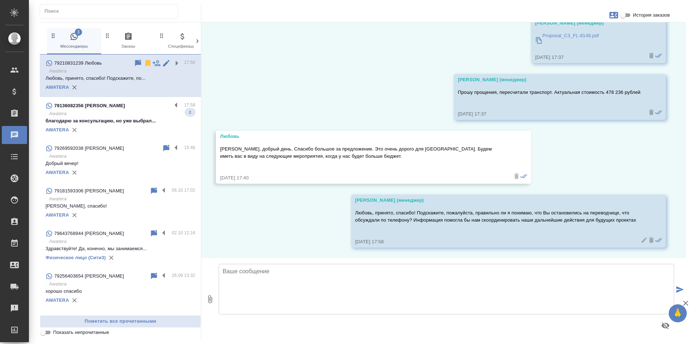
scroll to position [179, 0]
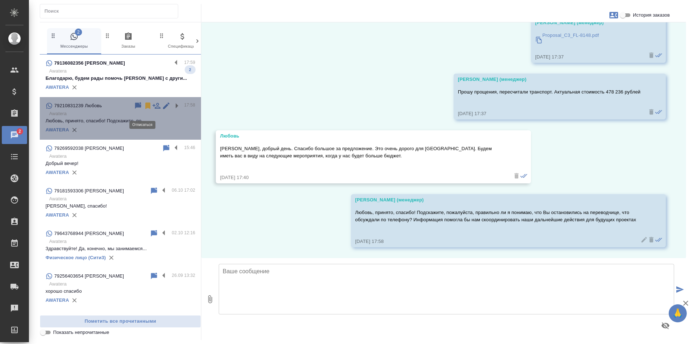
click at [145, 109] on icon at bounding box center [147, 106] width 5 height 7
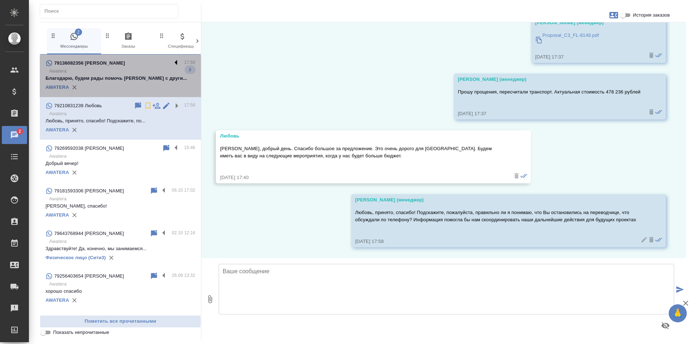
click at [172, 64] on label at bounding box center [178, 63] width 12 height 8
click at [0, 0] on input "checkbox" at bounding box center [0, 0] width 0 height 0
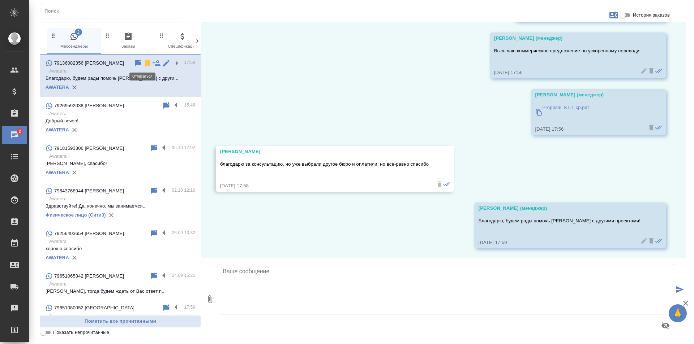
scroll to position [902, 0]
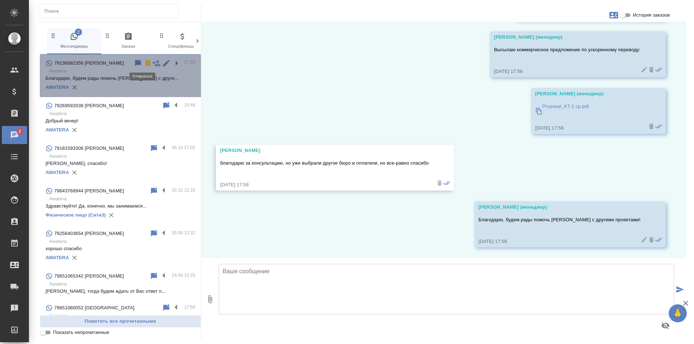
click at [143, 64] on icon at bounding box center [147, 63] width 9 height 9
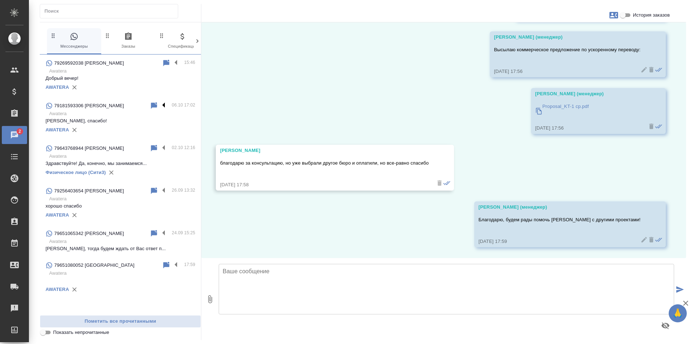
click at [162, 107] on label at bounding box center [165, 106] width 12 height 8
click at [0, 0] on input "checkbox" at bounding box center [0, 0] width 0 height 0
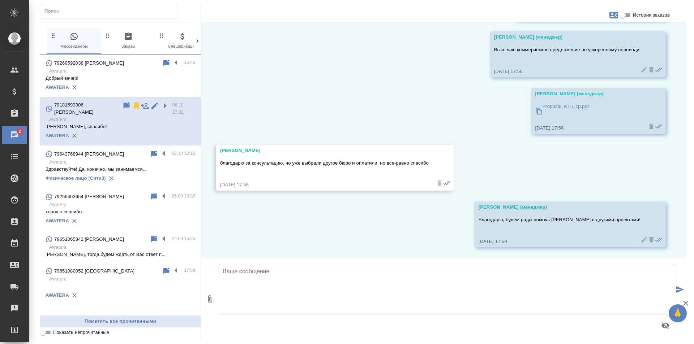
scroll to position [265, 0]
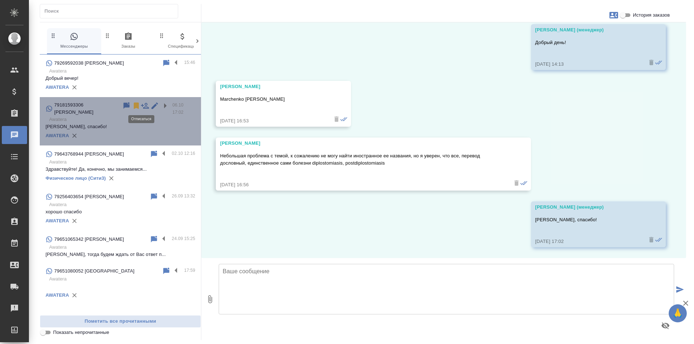
click at [139, 106] on icon at bounding box center [136, 106] width 9 height 9
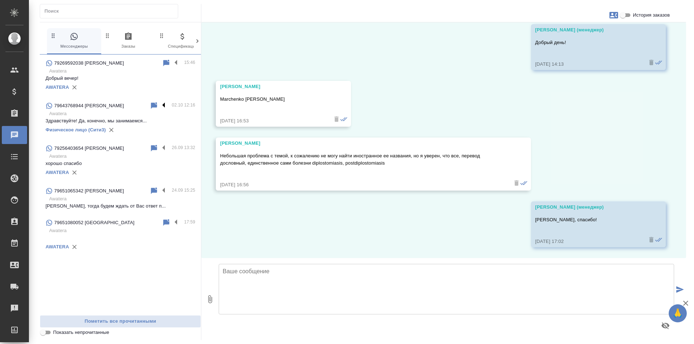
click at [165, 107] on label at bounding box center [165, 106] width 12 height 8
click at [0, 0] on input "checkbox" at bounding box center [0, 0] width 0 height 0
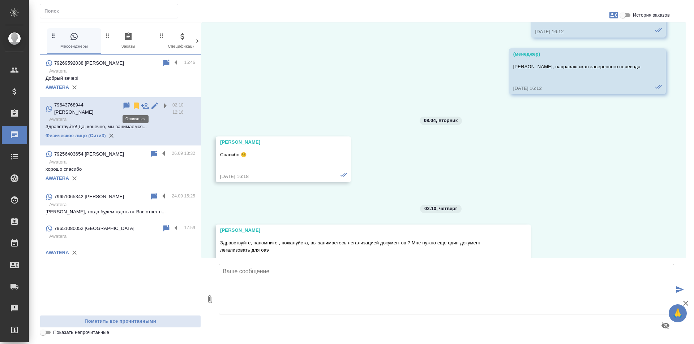
scroll to position [21344, 0]
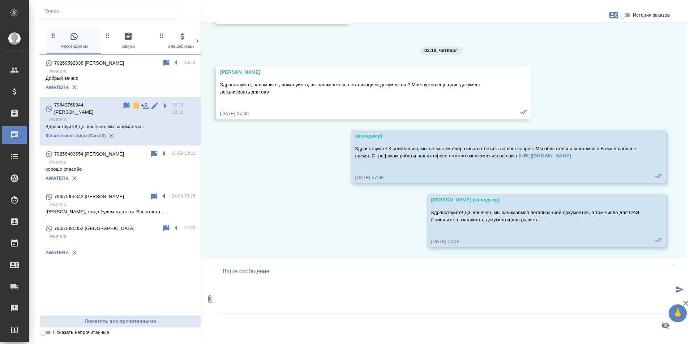
click at [163, 166] on p "хорошо спасибо" at bounding box center [121, 169] width 150 height 7
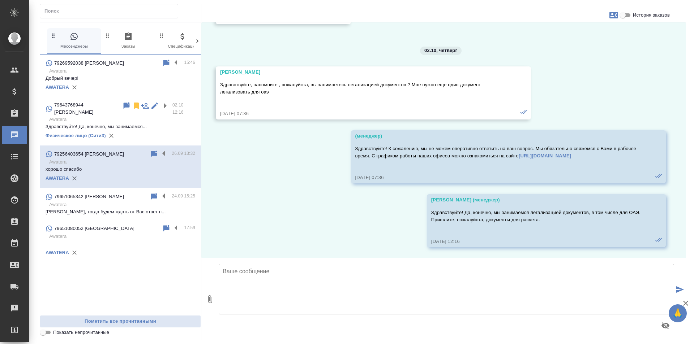
click at [150, 233] on p "Awatera" at bounding box center [122, 236] width 146 height 7
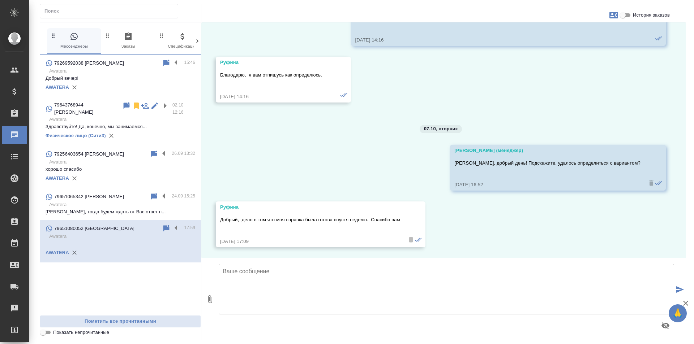
scroll to position [141, 0]
click at [177, 224] on label at bounding box center [178, 228] width 12 height 8
click at [0, 0] on input "checkbox" at bounding box center [0, 0] width 0 height 0
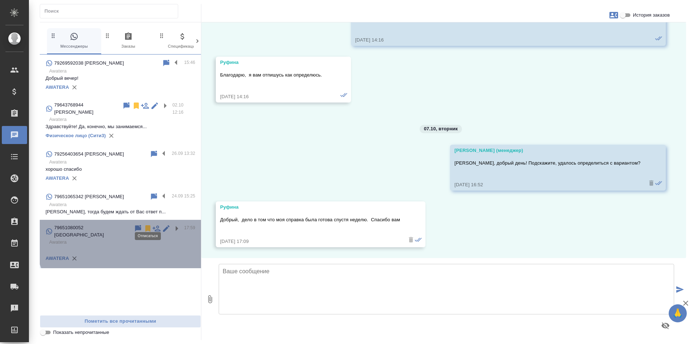
click at [147, 226] on icon at bounding box center [147, 229] width 5 height 7
